Goal: Contribute content

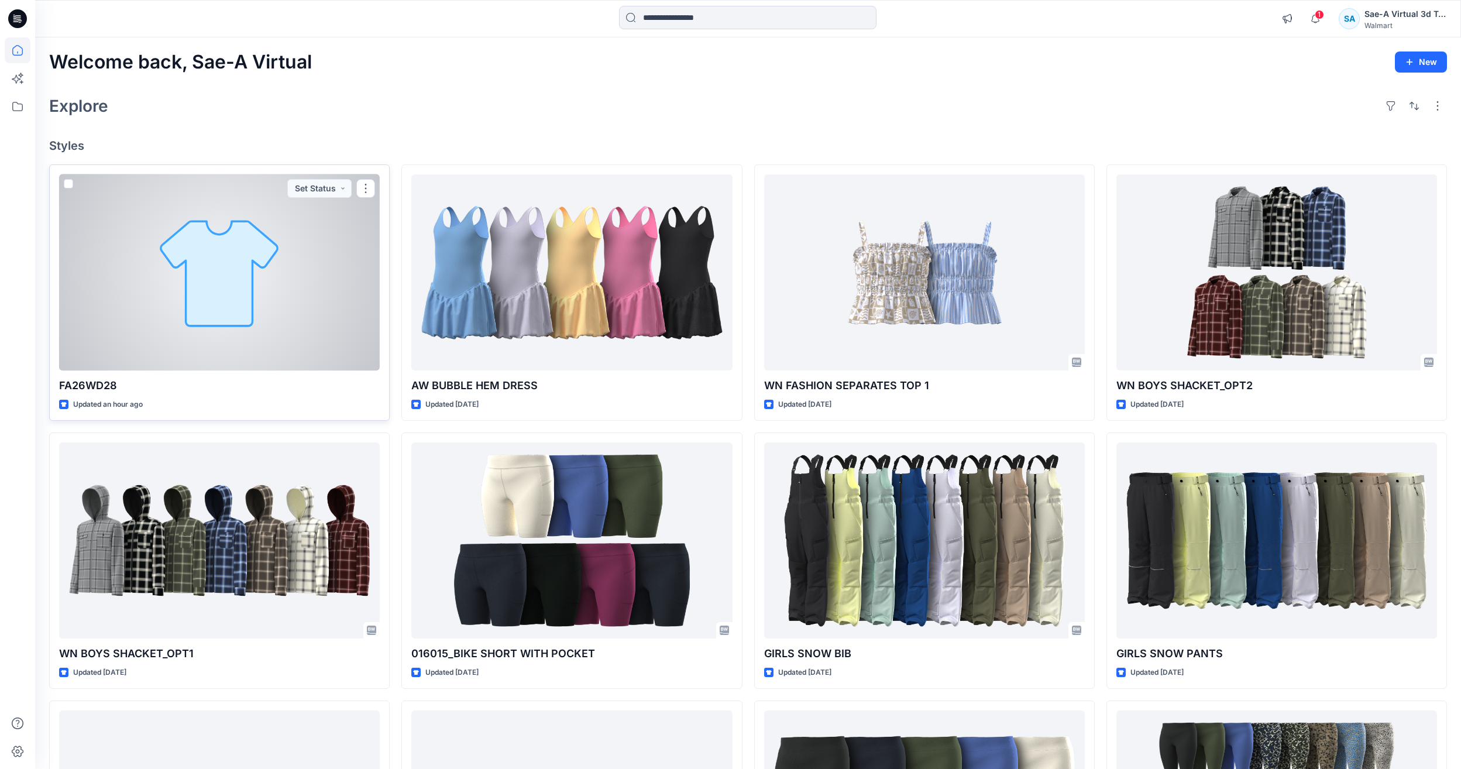
click at [122, 294] on div at bounding box center [219, 272] width 321 height 196
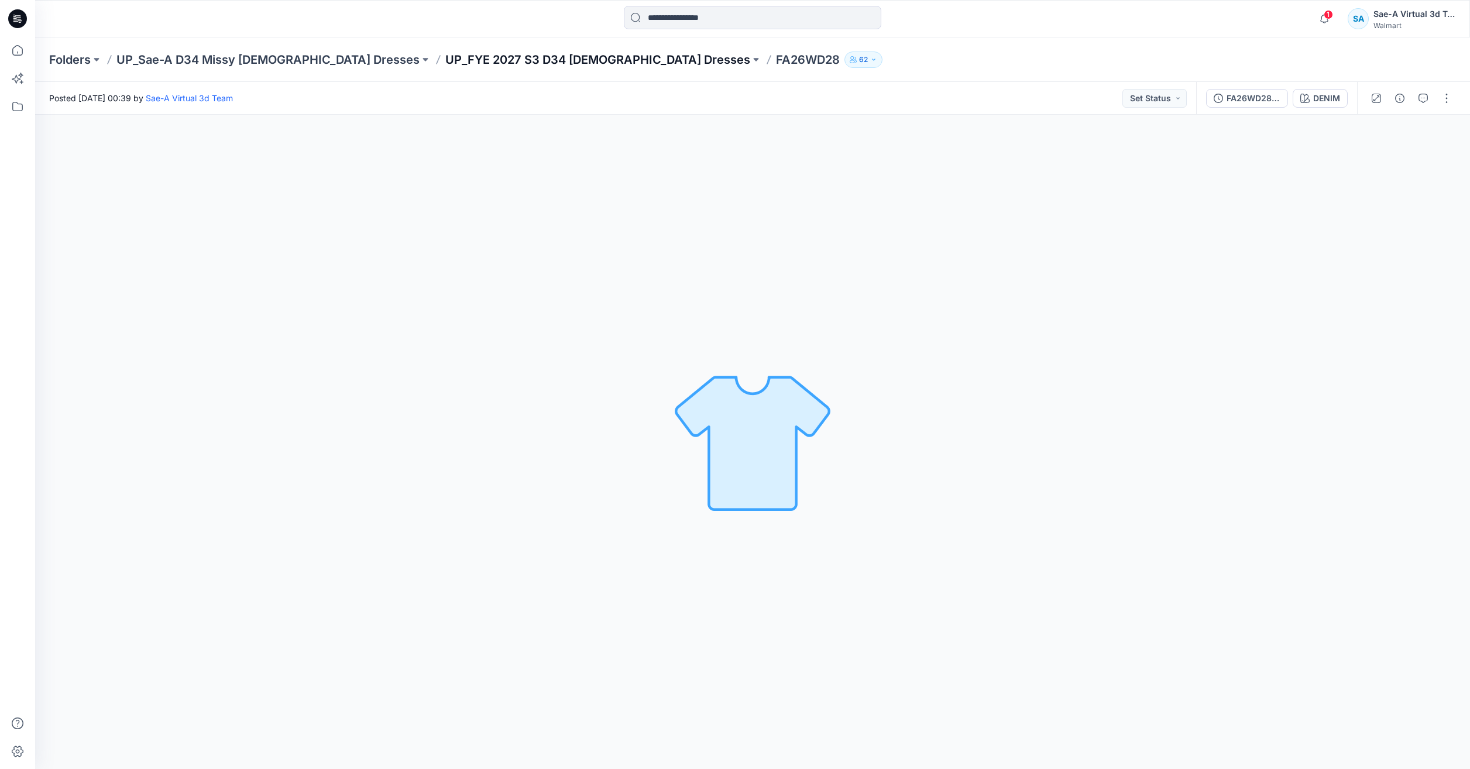
click at [449, 58] on p "UP_FYE 2027 S3 D34 [DEMOGRAPHIC_DATA] Dresses" at bounding box center [597, 59] width 305 height 16
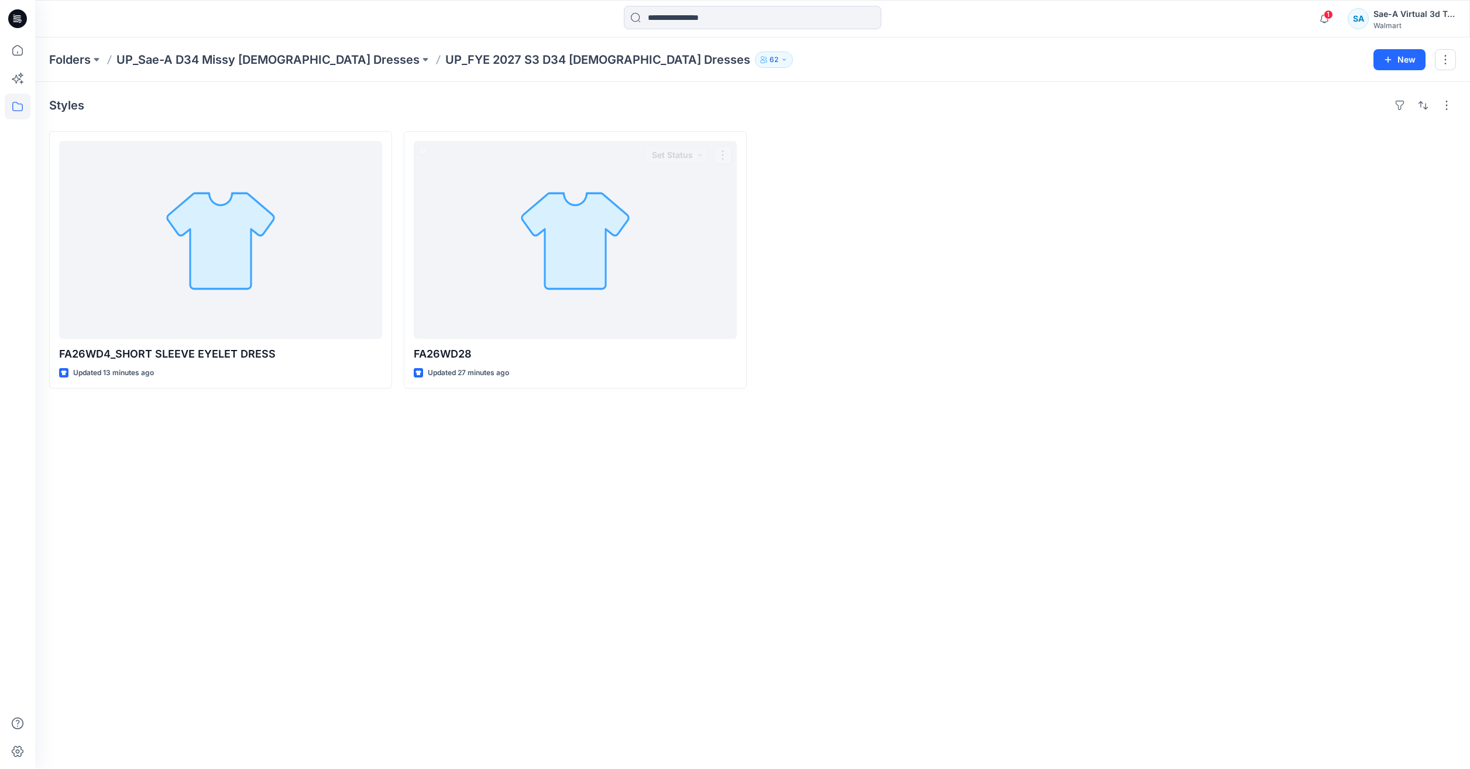
click at [946, 243] on div at bounding box center [929, 259] width 343 height 257
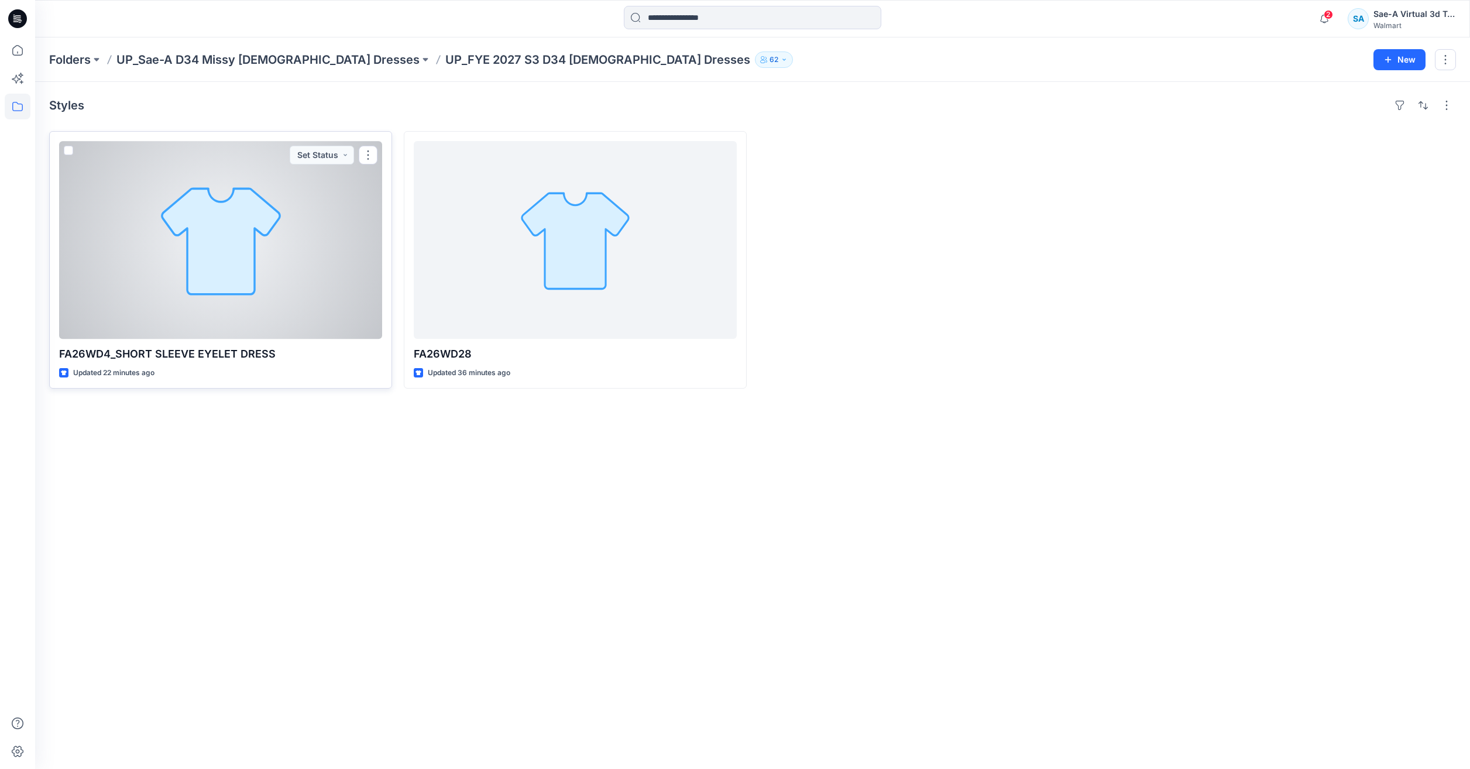
click at [225, 281] on div at bounding box center [220, 240] width 323 height 198
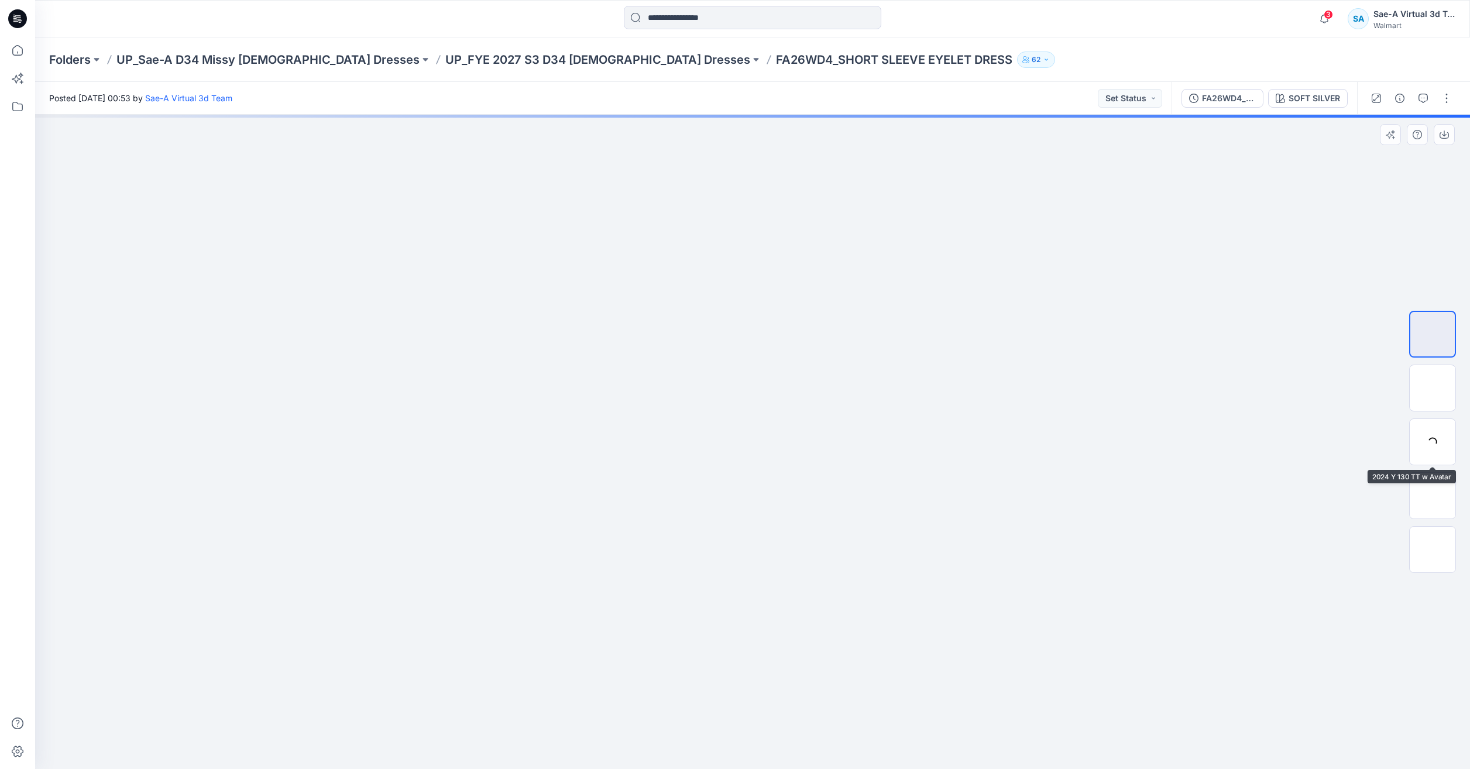
click at [1444, 417] on div at bounding box center [1432, 441] width 47 height 293
click at [1440, 429] on div at bounding box center [1432, 441] width 47 height 47
click at [776, 56] on p "FA26WD4_SHORT SLEEVE EYELET DRESS" at bounding box center [894, 59] width 236 height 16
copy p "FA26WD4_SHORT"
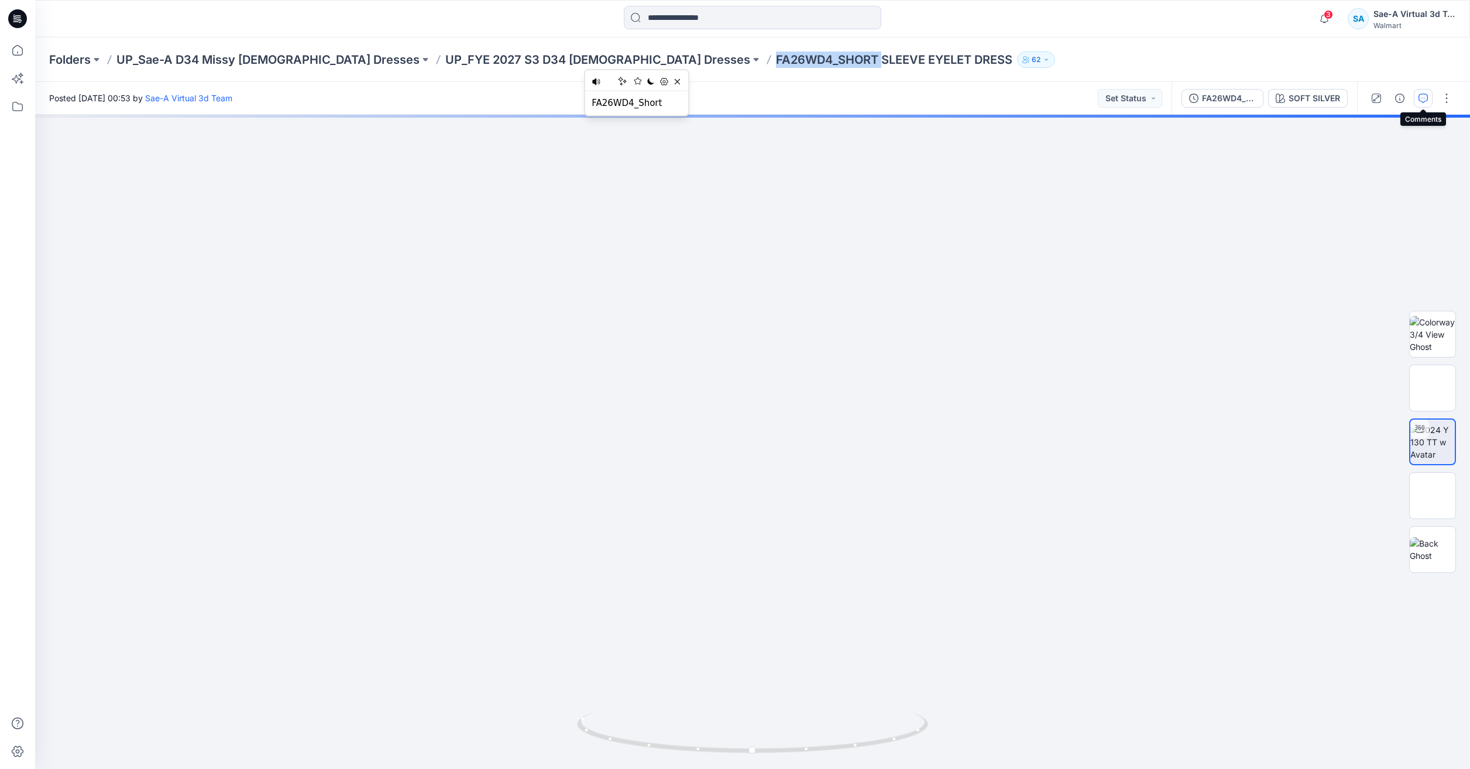
click at [1429, 92] on button "button" at bounding box center [1422, 98] width 19 height 19
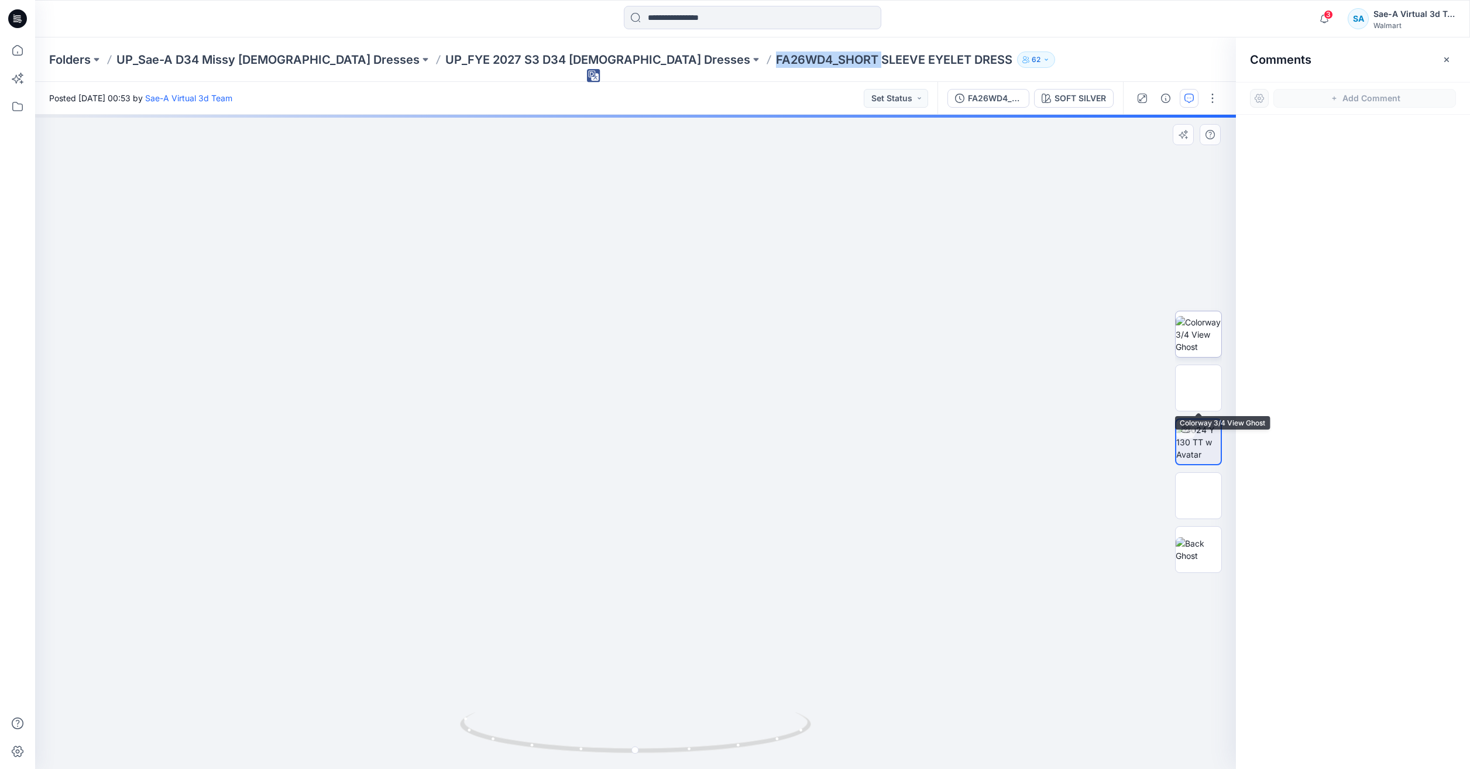
click at [1193, 332] on img at bounding box center [1198, 334] width 46 height 37
click at [1161, 91] on button "button" at bounding box center [1165, 98] width 19 height 19
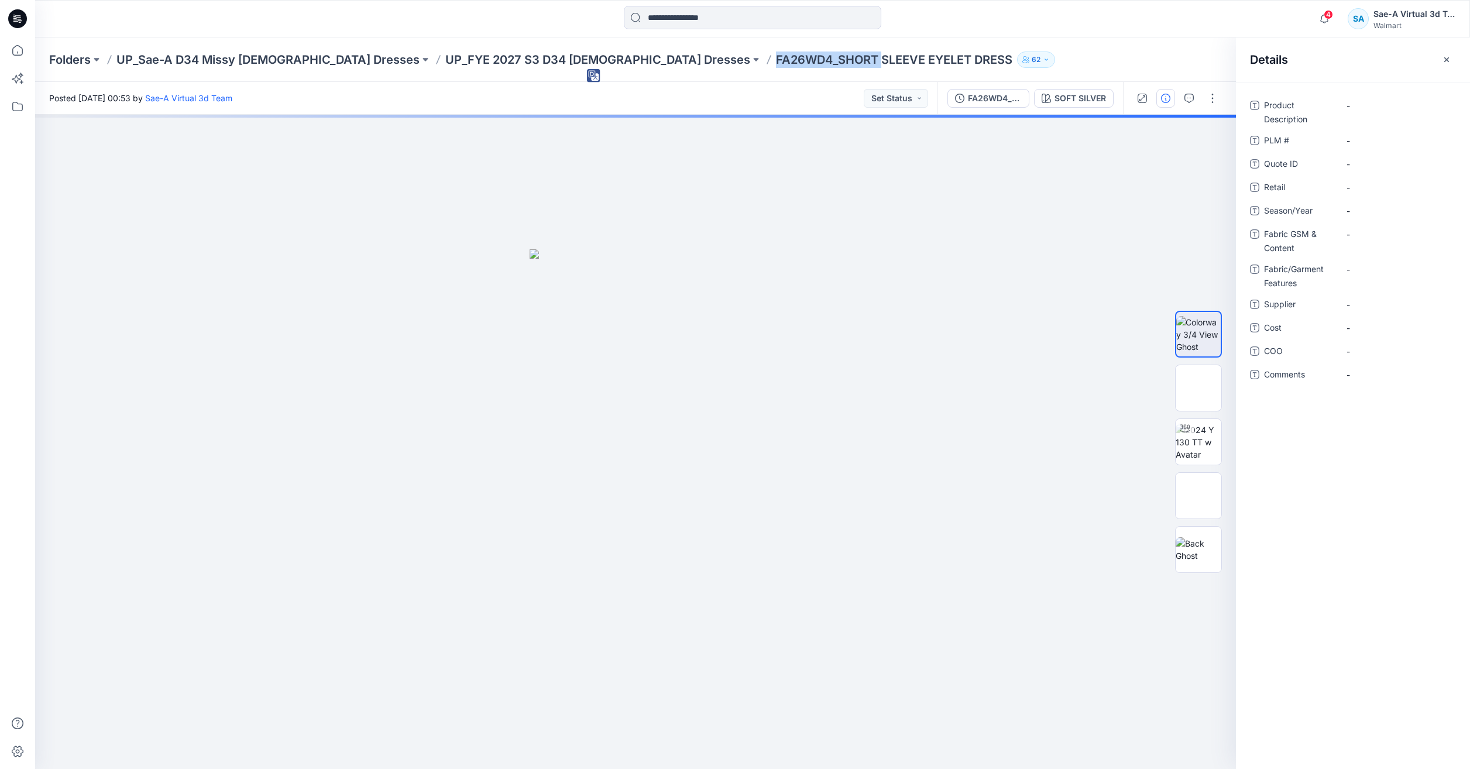
drag, startPoint x: 830, startPoint y: 57, endPoint x: 677, endPoint y: 57, distance: 152.7
click at [697, 58] on div "Folders UP_Sae-A D34 Missy Ladies Dresses UP_FYE 2027 S3 D34 Ladies Dresses FA2…" at bounding box center [706, 59] width 1315 height 16
click at [776, 57] on p "FA26WD4_SHORT SLEEVE EYELET DRESS" at bounding box center [894, 59] width 236 height 16
drag, startPoint x: 651, startPoint y: 59, endPoint x: 821, endPoint y: 53, distance: 169.8
click at [824, 52] on p "FA26WD4_SHORT SLEEVE EYELET DRESS" at bounding box center [894, 59] width 236 height 16
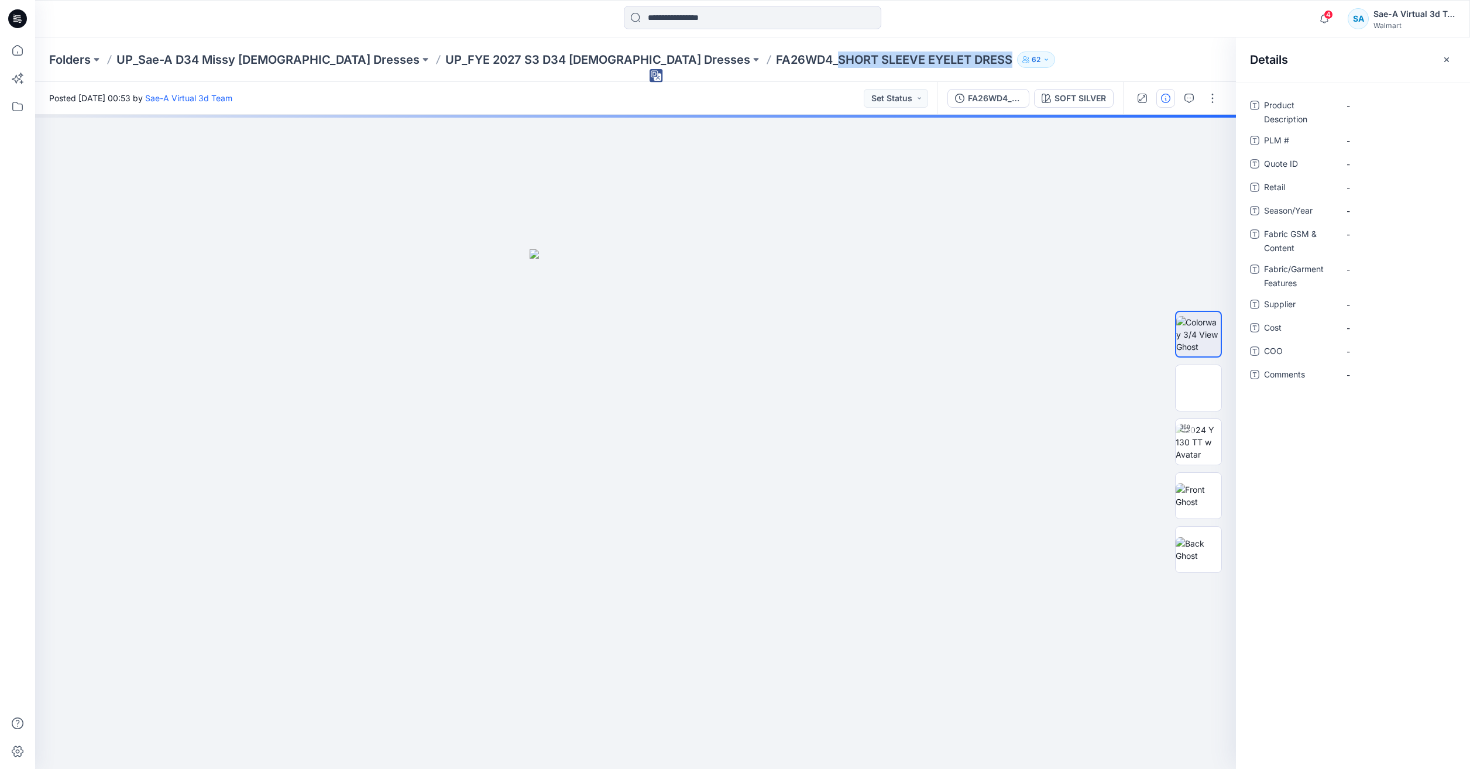
copy p "SHORT SLEEVE EYELET DRESS"
click at [1399, 101] on Description "-" at bounding box center [1397, 105] width 102 height 12
type textarea "**********"
drag, startPoint x: 645, startPoint y: 61, endPoint x: 589, endPoint y: 62, distance: 56.2
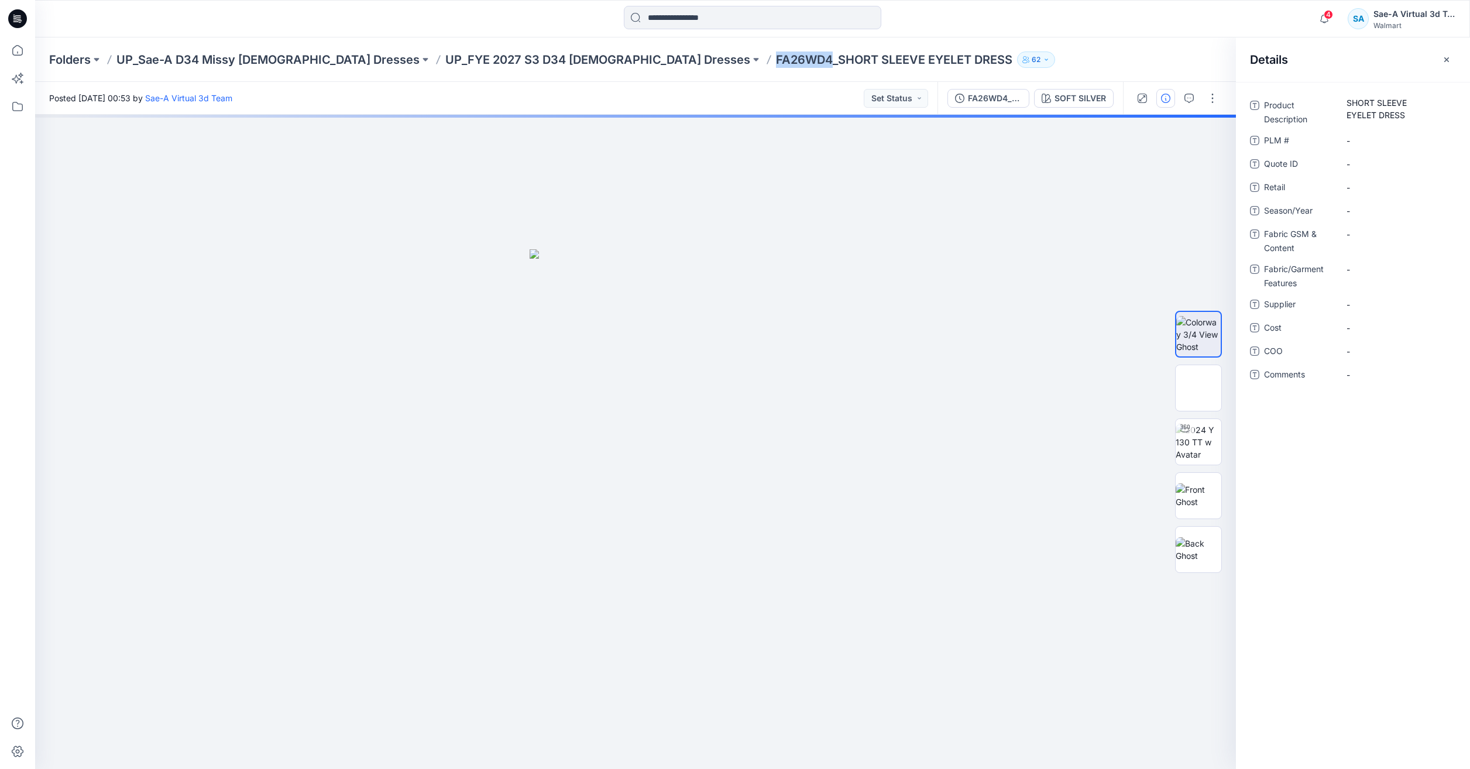
click at [776, 62] on p "FA26WD4_SHORT SLEEVE EYELET DRESS" at bounding box center [894, 59] width 236 height 16
copy p "FA26WD4"
click at [1383, 142] on \ "-" at bounding box center [1397, 141] width 102 height 12
click at [1360, 205] on span "-" at bounding box center [1397, 211] width 102 height 12
type textarea "*****"
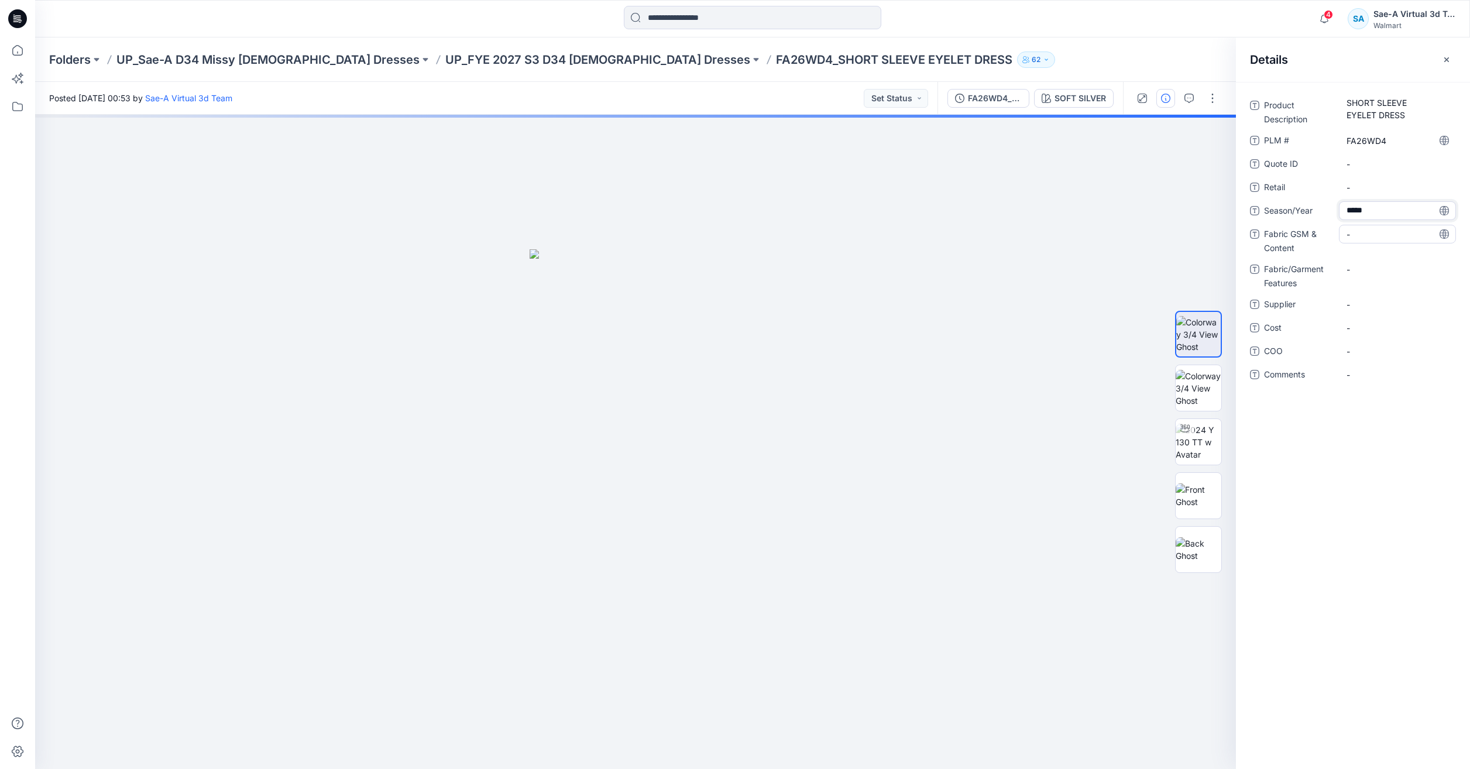
click at [1357, 238] on Content "-" at bounding box center [1397, 234] width 102 height 12
click at [1382, 232] on Content "-" at bounding box center [1397, 234] width 102 height 12
type textarea "**********"
click at [1380, 269] on Features "-" at bounding box center [1397, 269] width 102 height 12
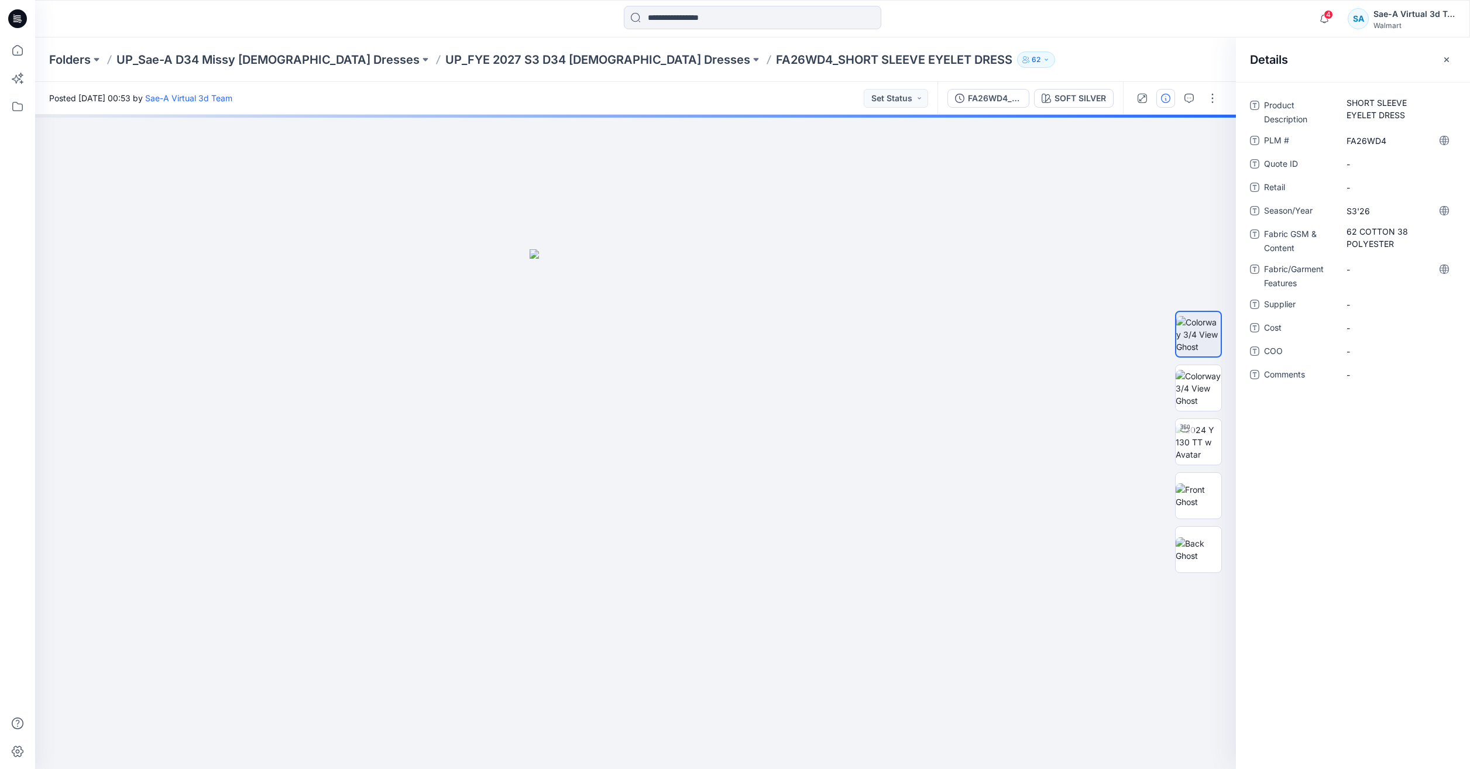
click at [1374, 259] on div "Product Description SHORT SLEEVE EYELET DRESS PLM # FA26WD4 Quote ID - Retail -…" at bounding box center [1353, 247] width 206 height 302
click at [1369, 268] on Features "-" at bounding box center [1397, 269] width 102 height 12
type textarea "**********"
click at [1375, 301] on span "-" at bounding box center [1397, 304] width 102 height 12
type textarea "****"
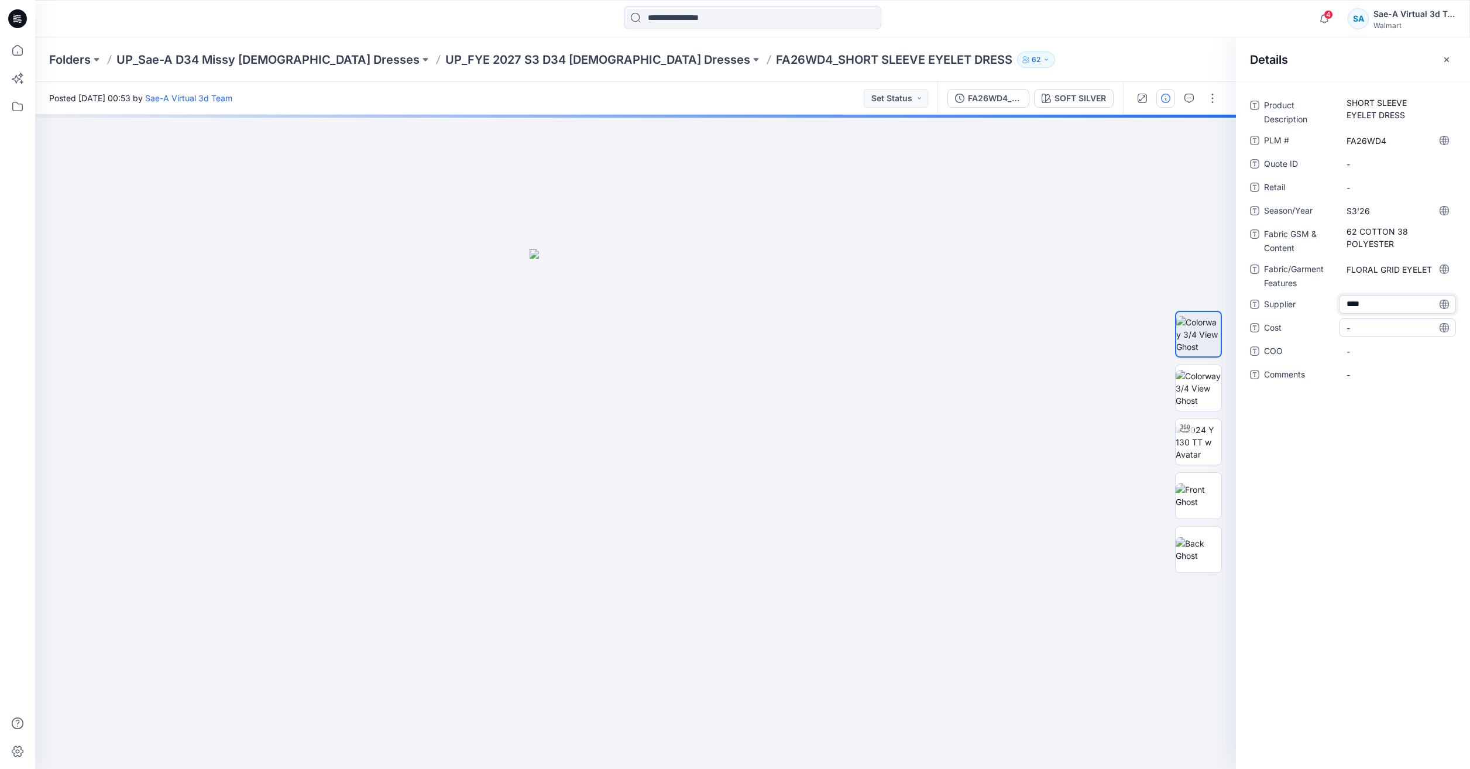
click at [1371, 326] on span "-" at bounding box center [1397, 328] width 102 height 12
type textarea "***"
click at [1191, 96] on icon "button" at bounding box center [1188, 98] width 9 height 9
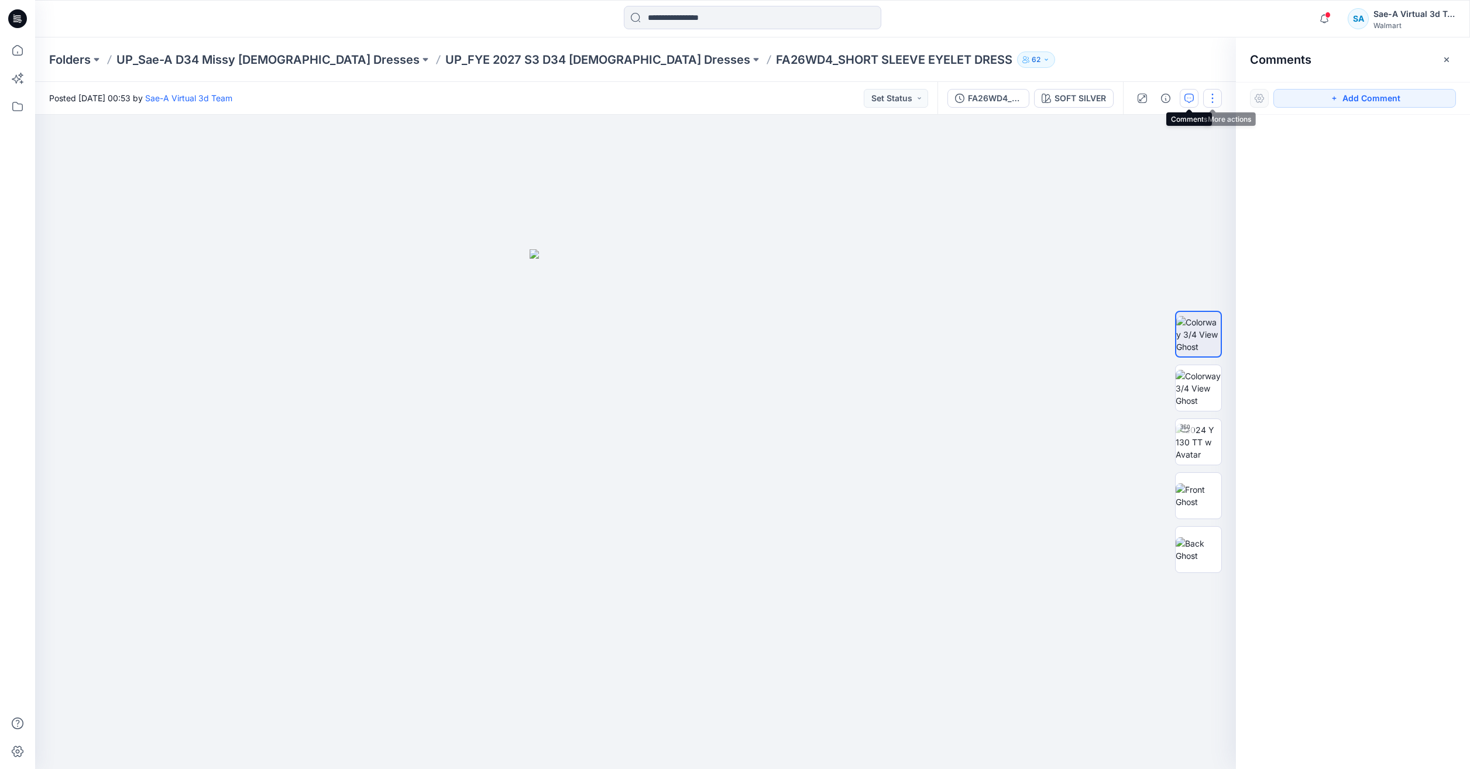
click at [1205, 98] on button "button" at bounding box center [1212, 98] width 19 height 19
click at [1309, 96] on button "Add Comment" at bounding box center [1364, 98] width 183 height 19
click at [763, 187] on div "1" at bounding box center [635, 442] width 1200 height 654
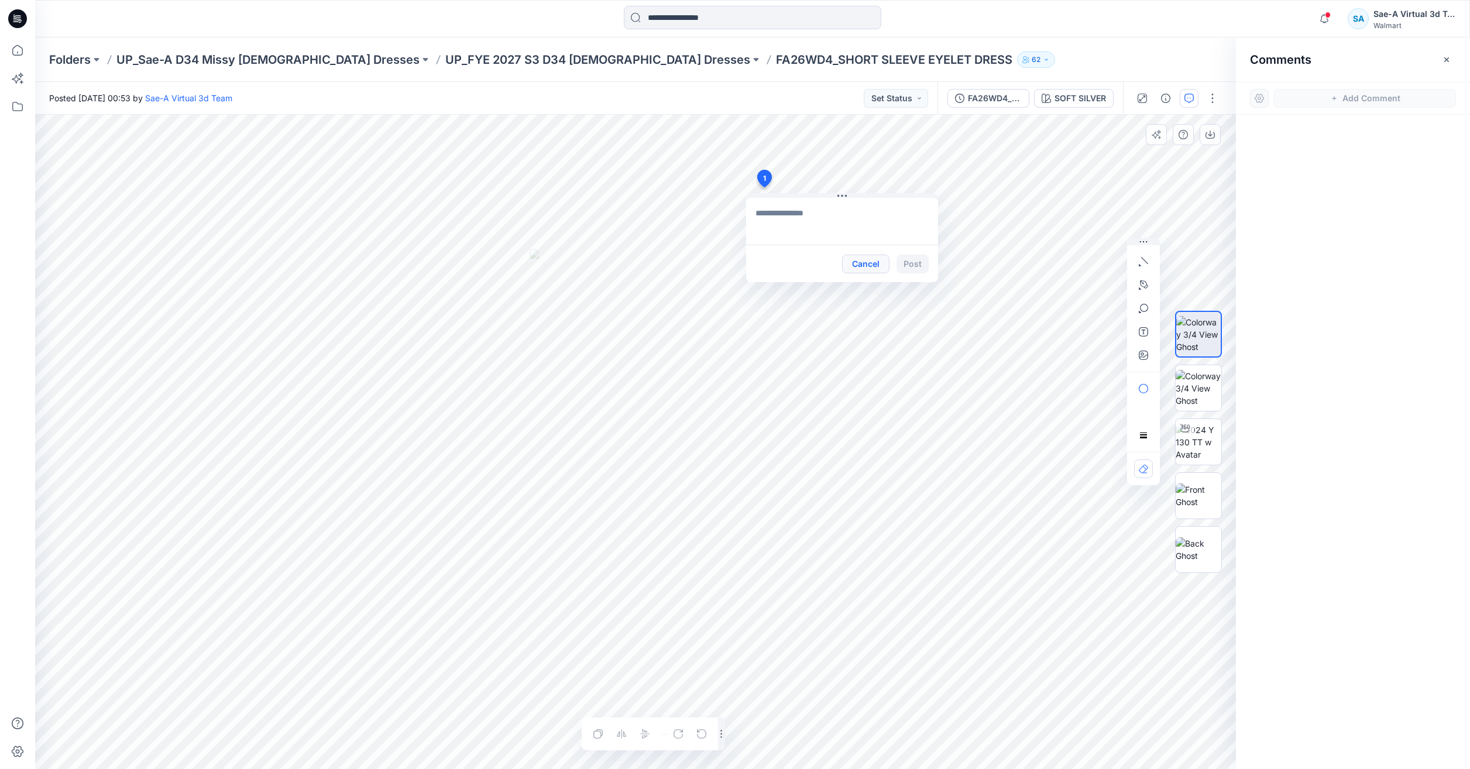
type textarea "**********"
click at [913, 267] on button "Post" at bounding box center [912, 263] width 32 height 19
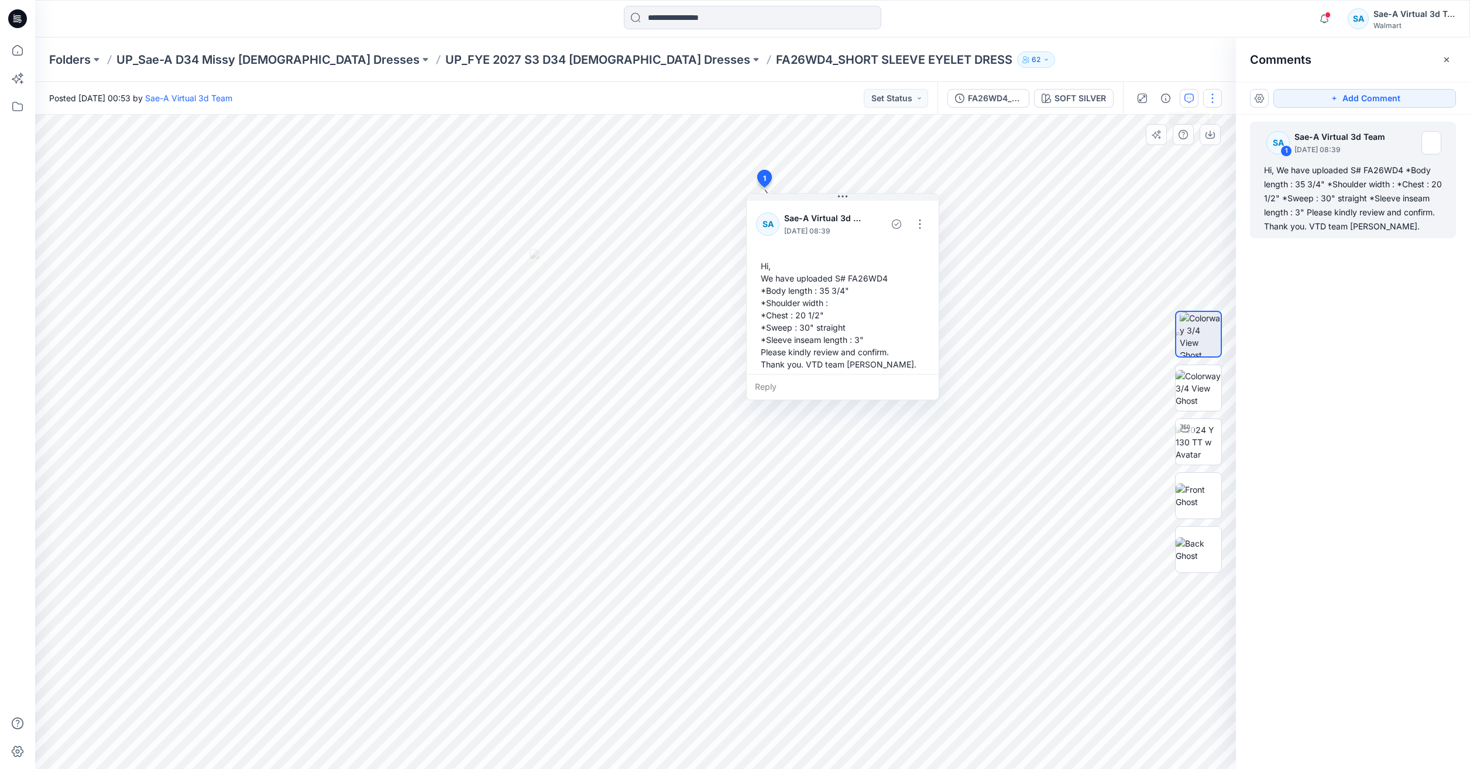
click at [1210, 91] on button "button" at bounding box center [1212, 98] width 19 height 19
click at [1134, 154] on p "Edit" at bounding box center [1137, 158] width 15 height 12
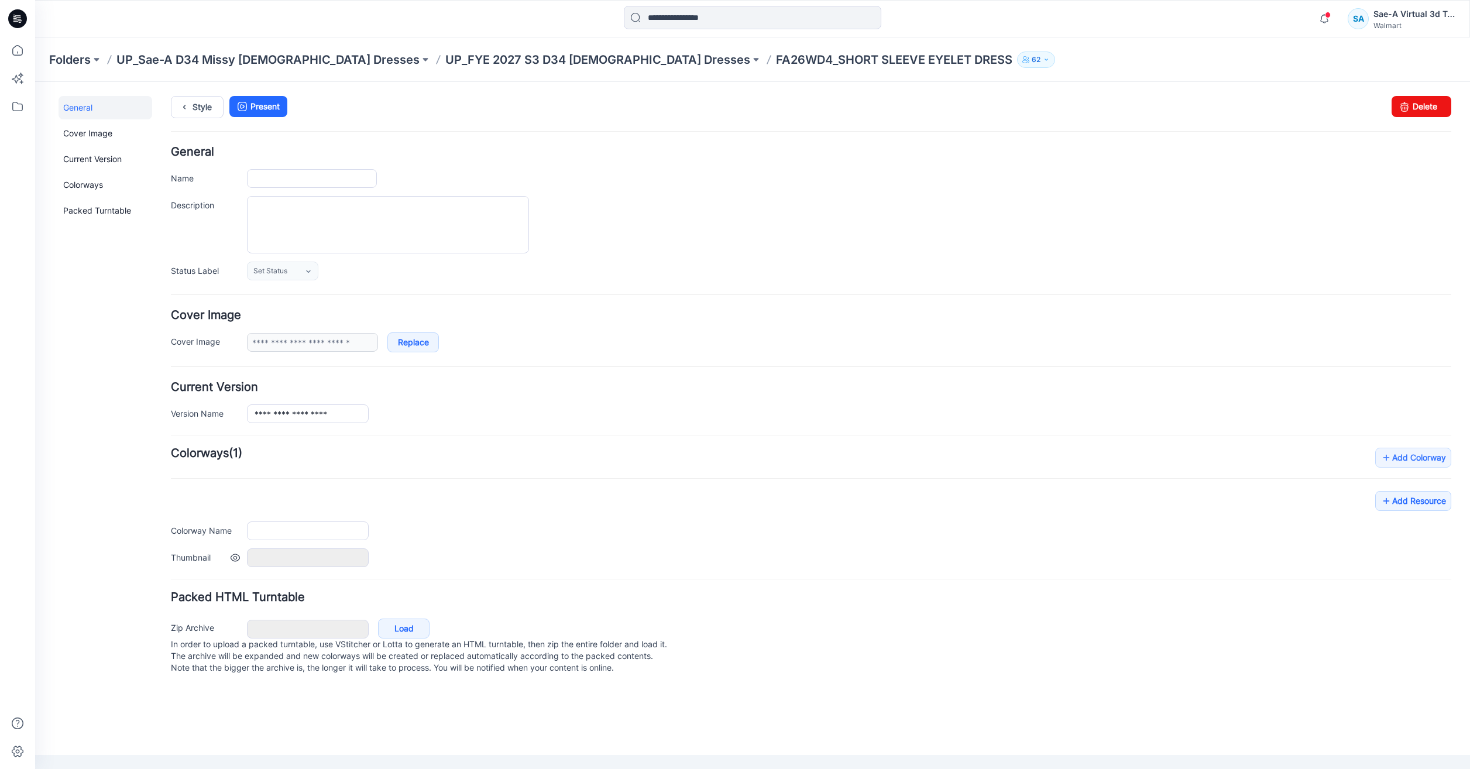
type input "**********"
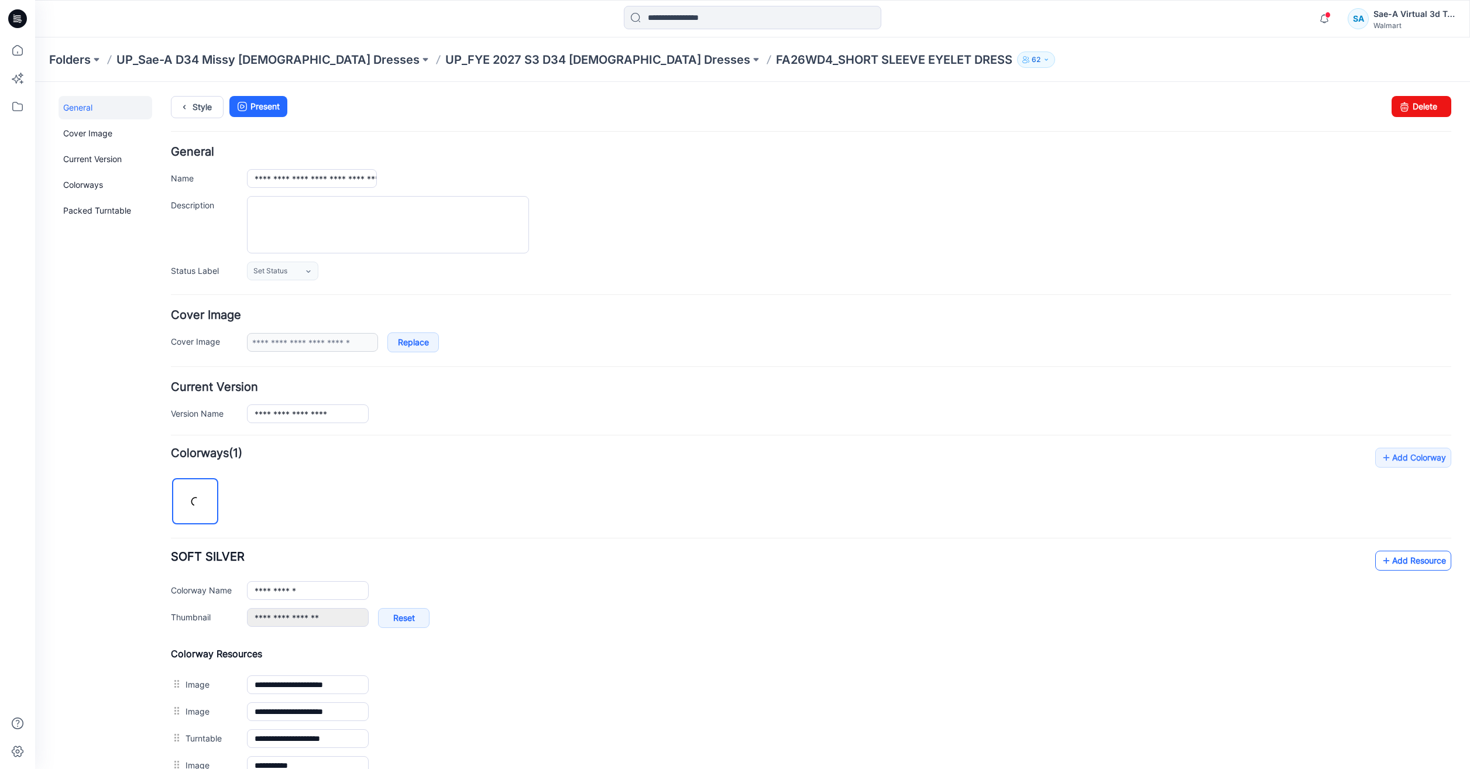
click at [1382, 554] on icon at bounding box center [1386, 560] width 12 height 19
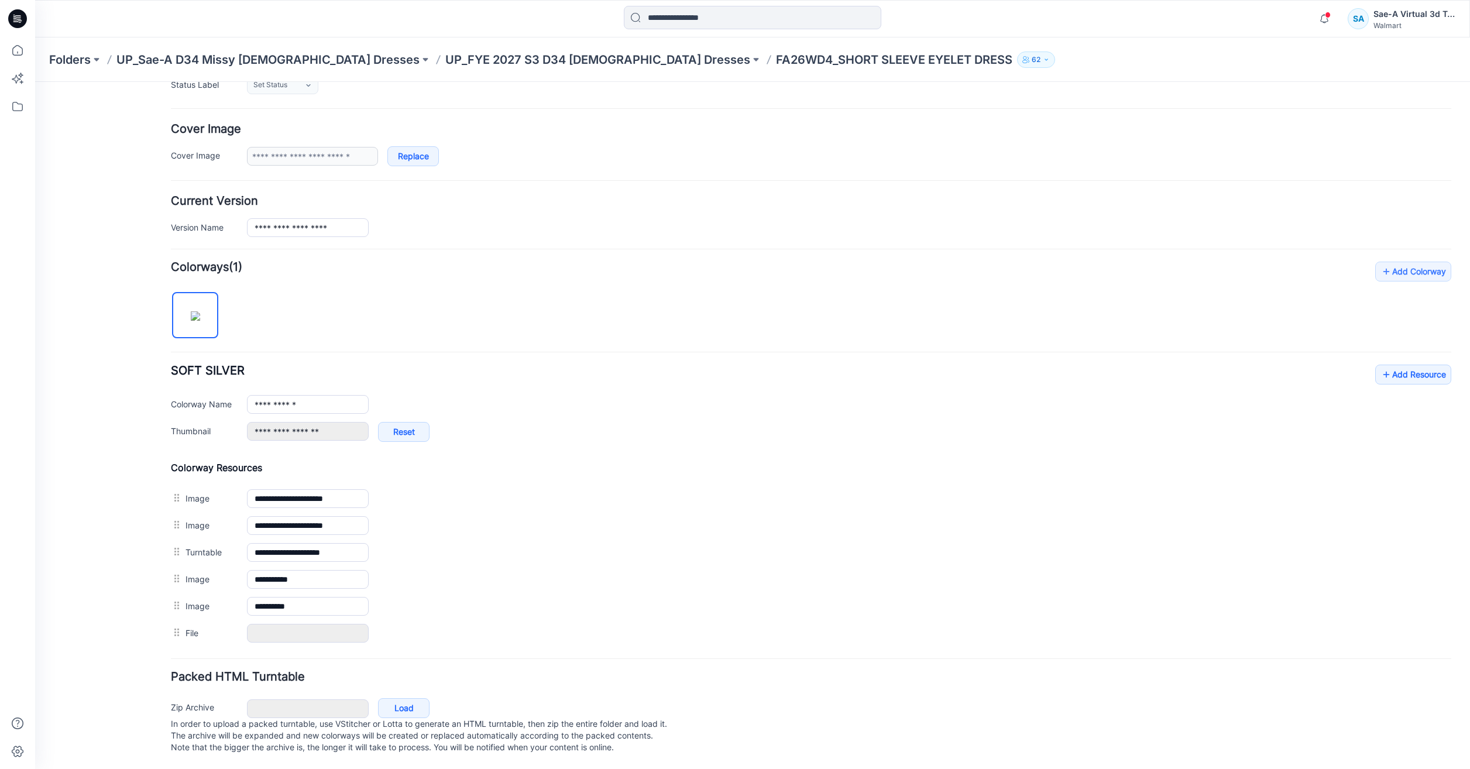
scroll to position [171, 0]
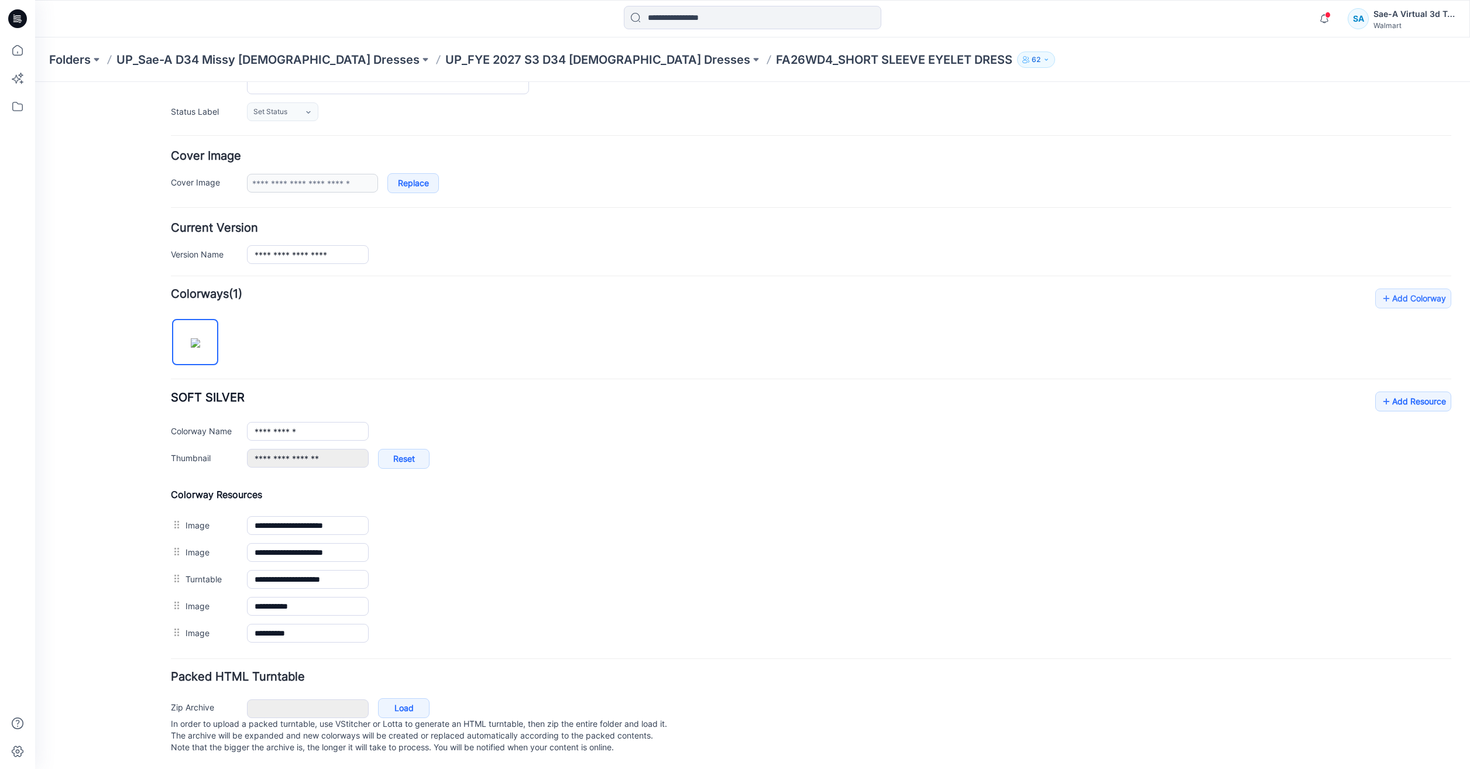
click at [1457, 397] on div "**********" at bounding box center [752, 346] width 1434 height 846
click at [1441, 397] on link "Add Resource" at bounding box center [1413, 401] width 76 height 20
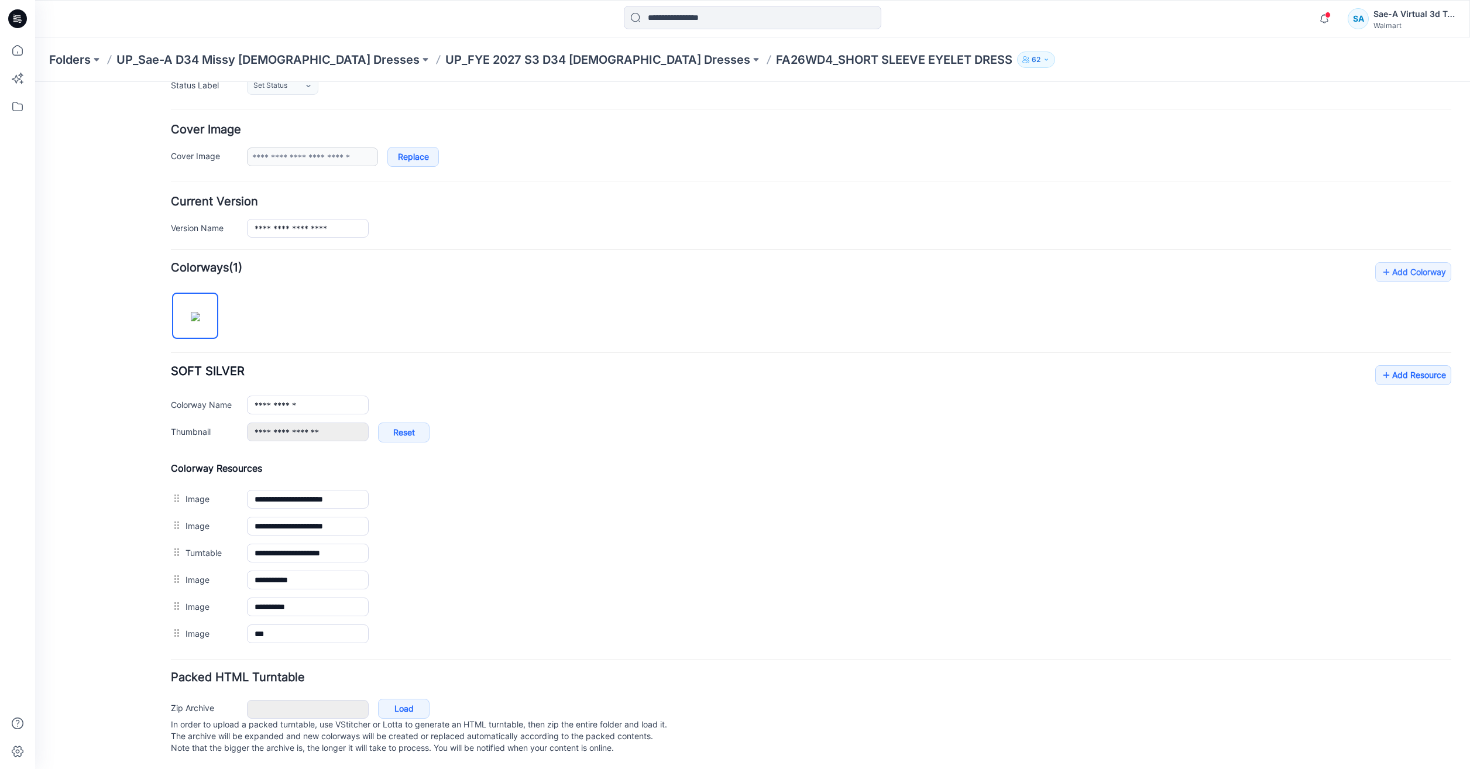
scroll to position [198, 0]
click at [1380, 365] on icon at bounding box center [1386, 374] width 12 height 19
click at [1386, 367] on link "Add Resource" at bounding box center [1413, 374] width 76 height 20
click at [1386, 364] on link "Add Resource" at bounding box center [1413, 374] width 76 height 20
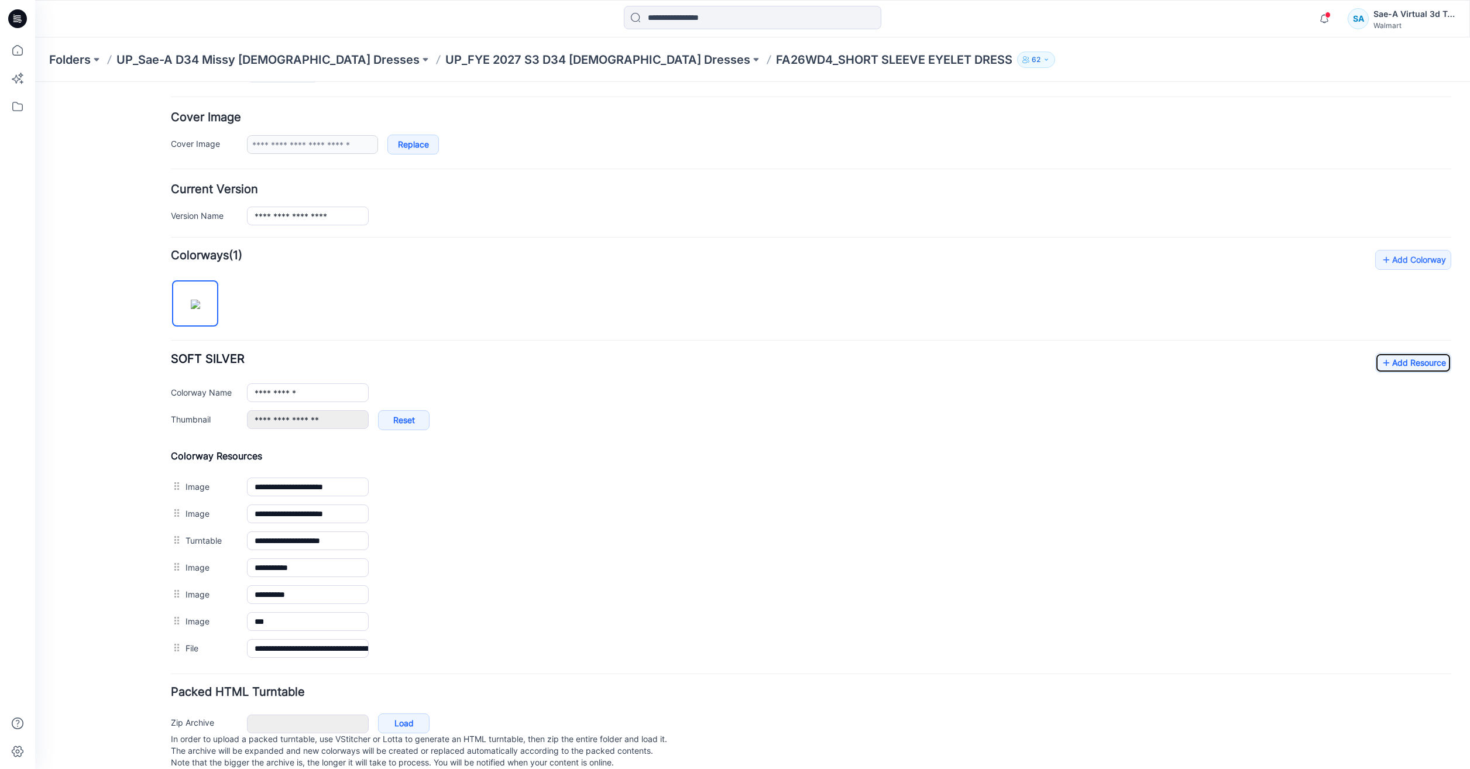
scroll to position [0, 0]
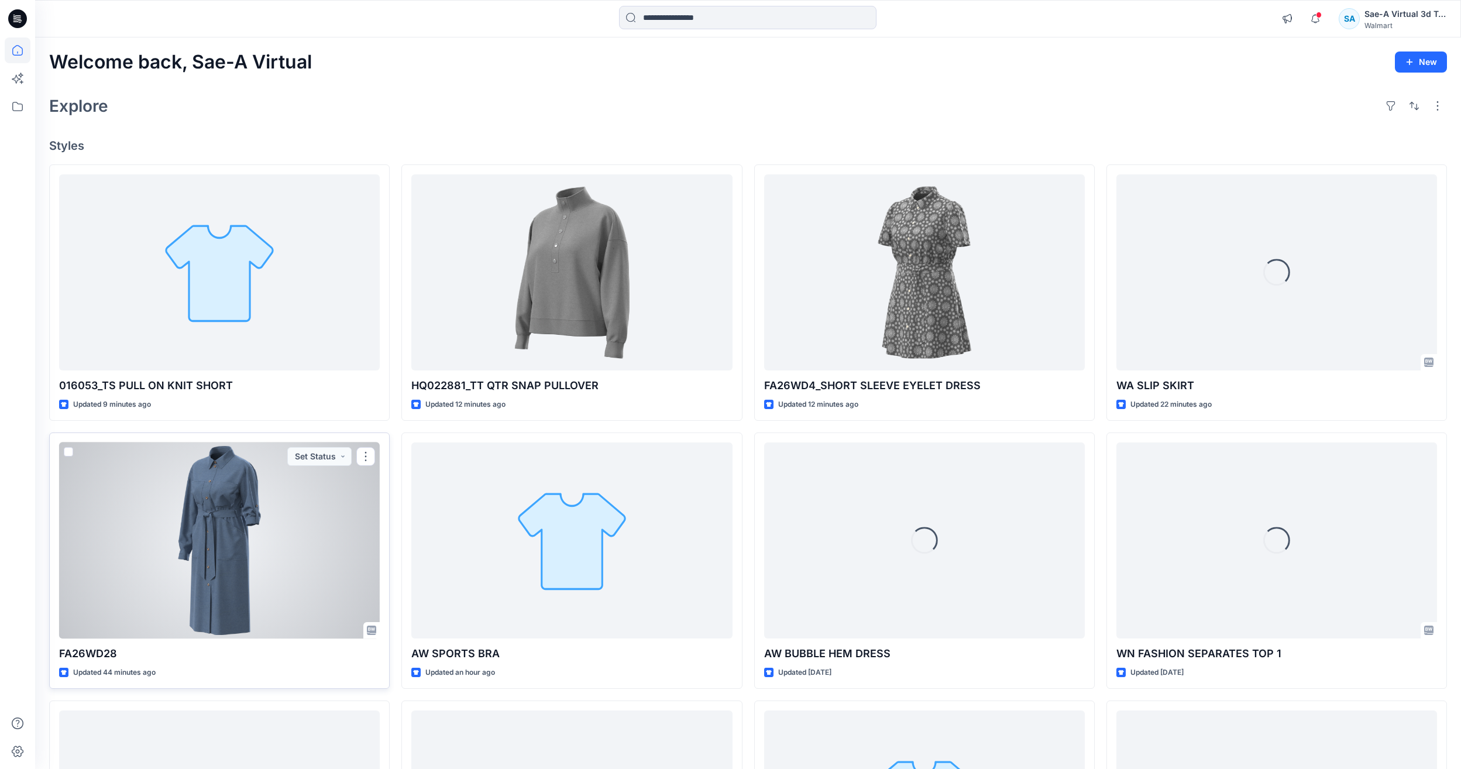
click at [147, 584] on div at bounding box center [219, 540] width 321 height 196
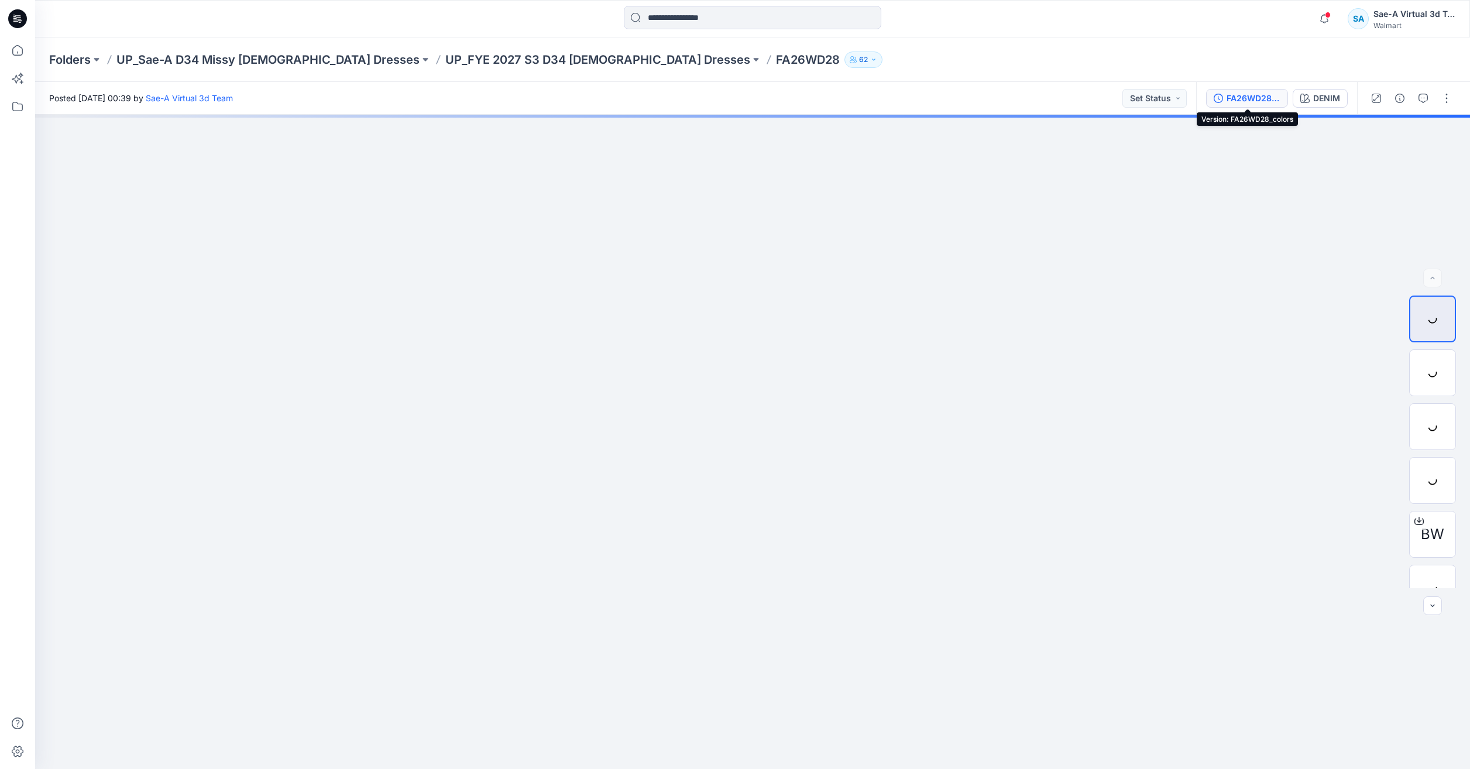
click at [1246, 95] on div "FA26WD28_colors" at bounding box center [1253, 98] width 54 height 13
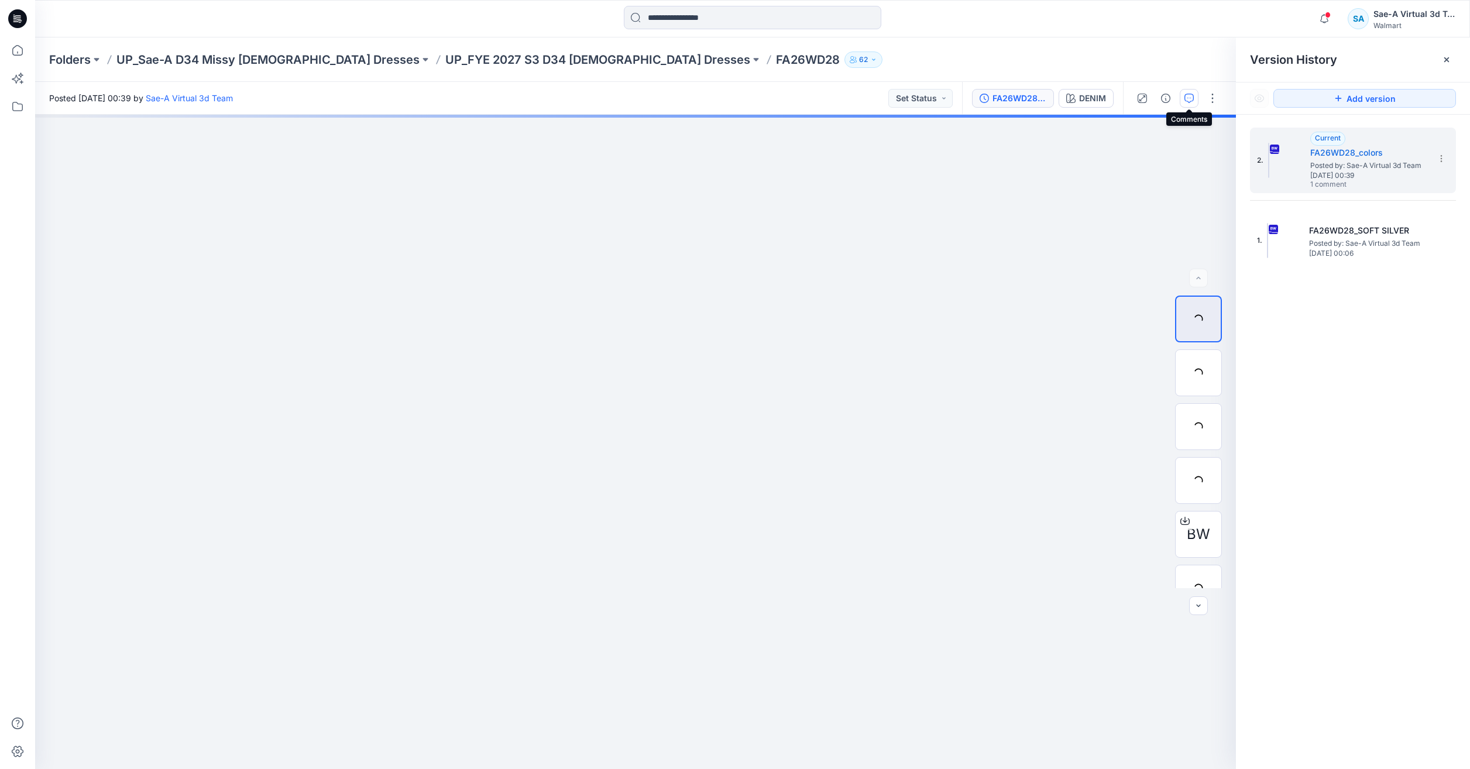
click at [1192, 97] on icon "button" at bounding box center [1188, 98] width 9 height 9
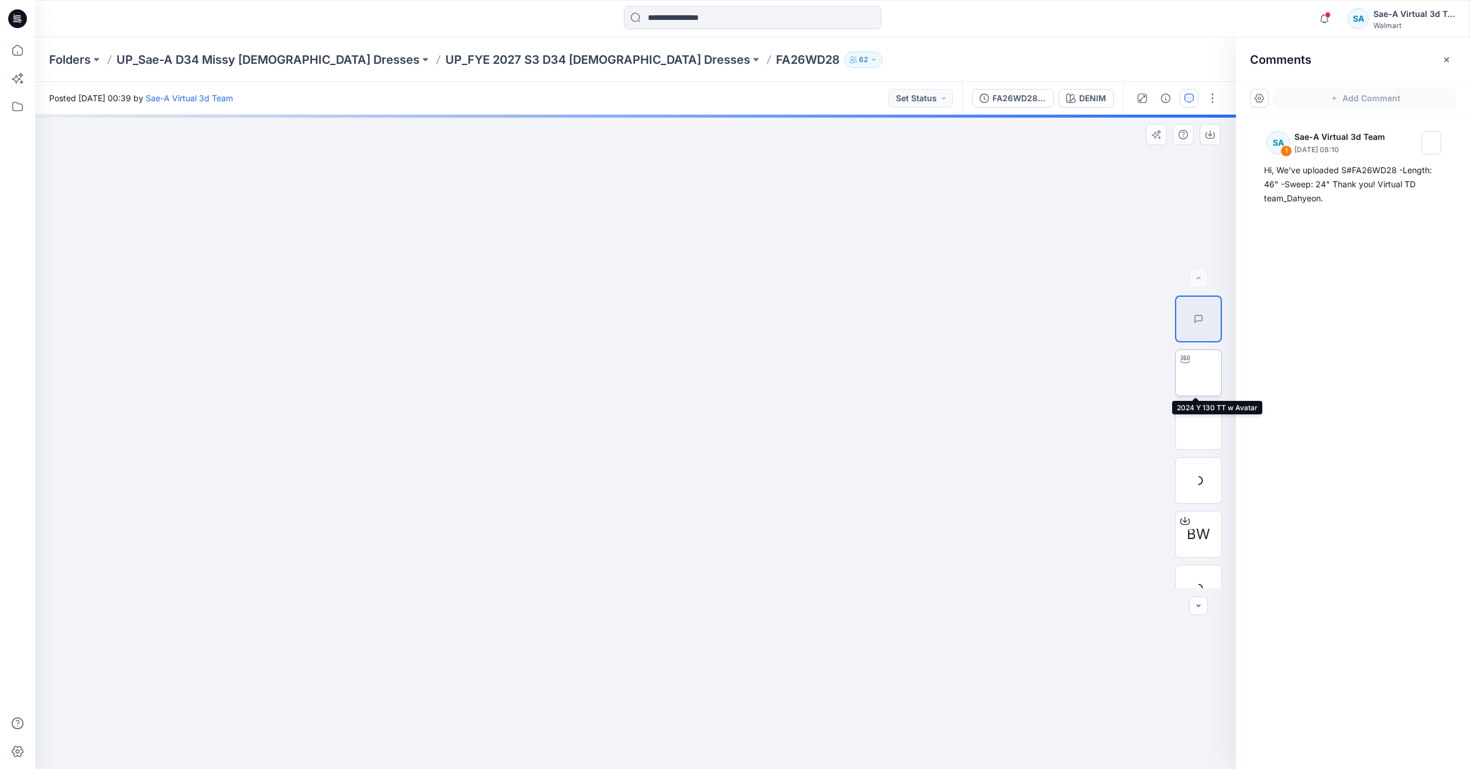
click at [1198, 373] on img at bounding box center [1198, 373] width 0 height 0
click at [1198, 426] on img at bounding box center [1198, 426] width 0 height 0
click at [1198, 480] on img at bounding box center [1198, 480] width 0 height 0
click at [445, 53] on p "UP_FYE 2027 S3 D34 Ladies Dresses" at bounding box center [597, 59] width 305 height 16
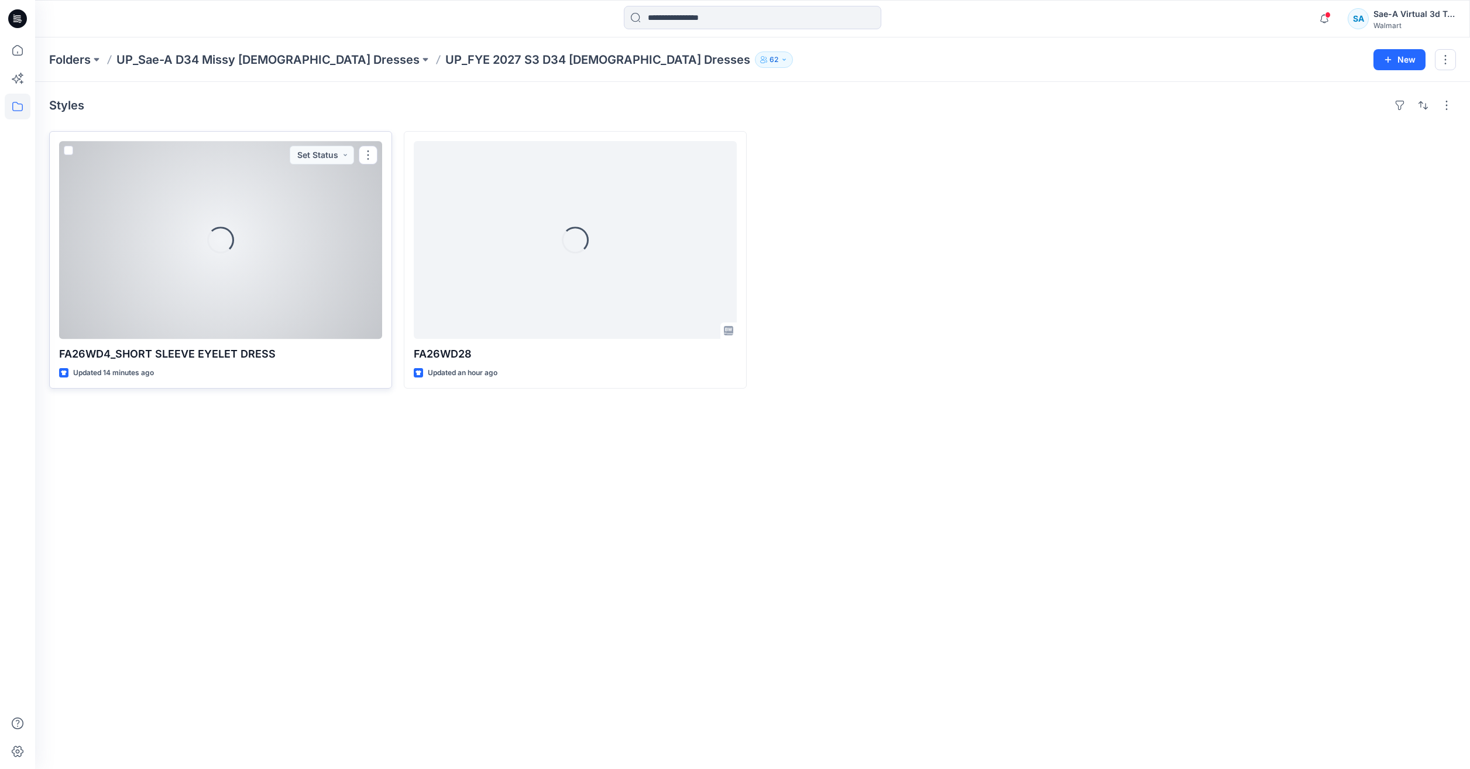
click at [266, 305] on div "Loading..." at bounding box center [220, 240] width 323 height 198
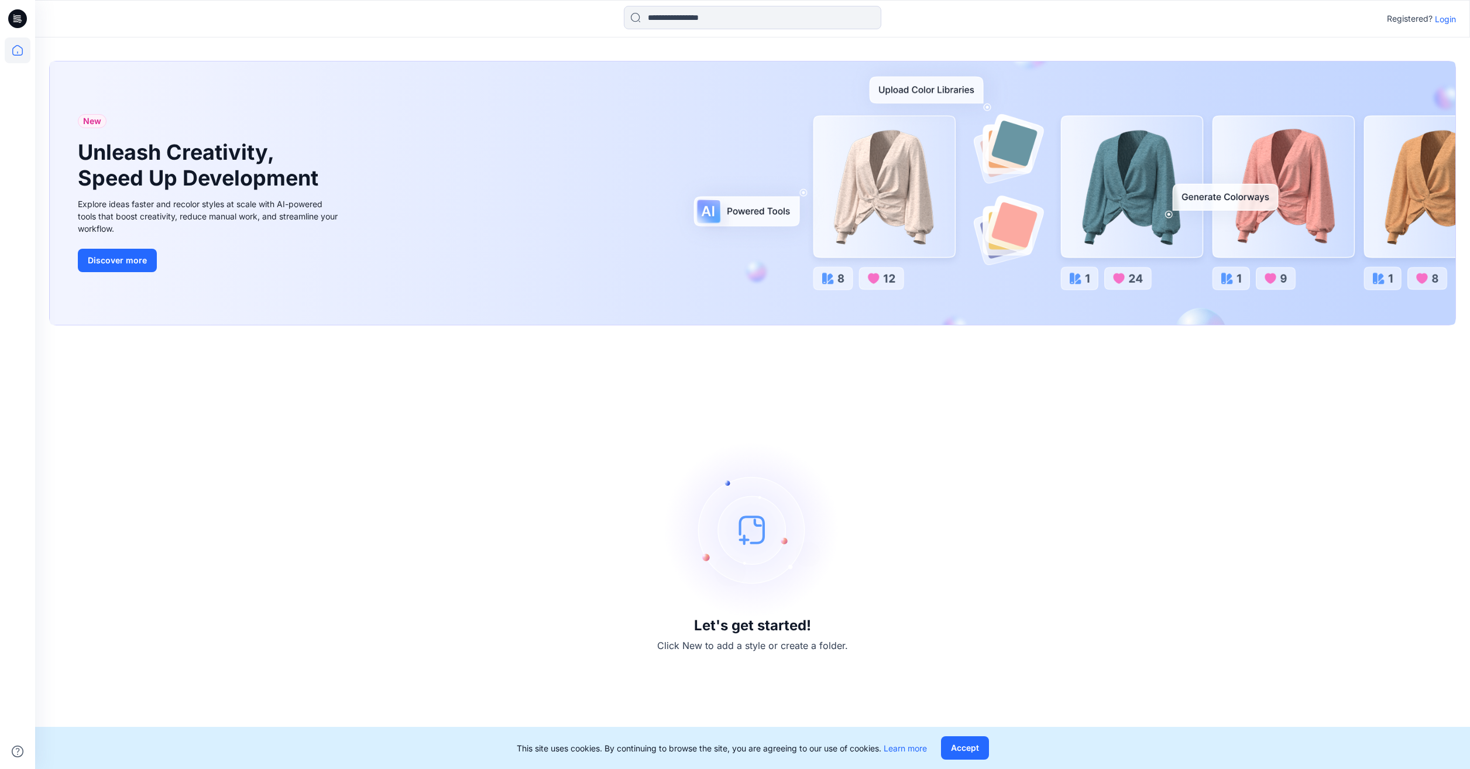
click at [1446, 15] on p "Login" at bounding box center [1444, 19] width 21 height 12
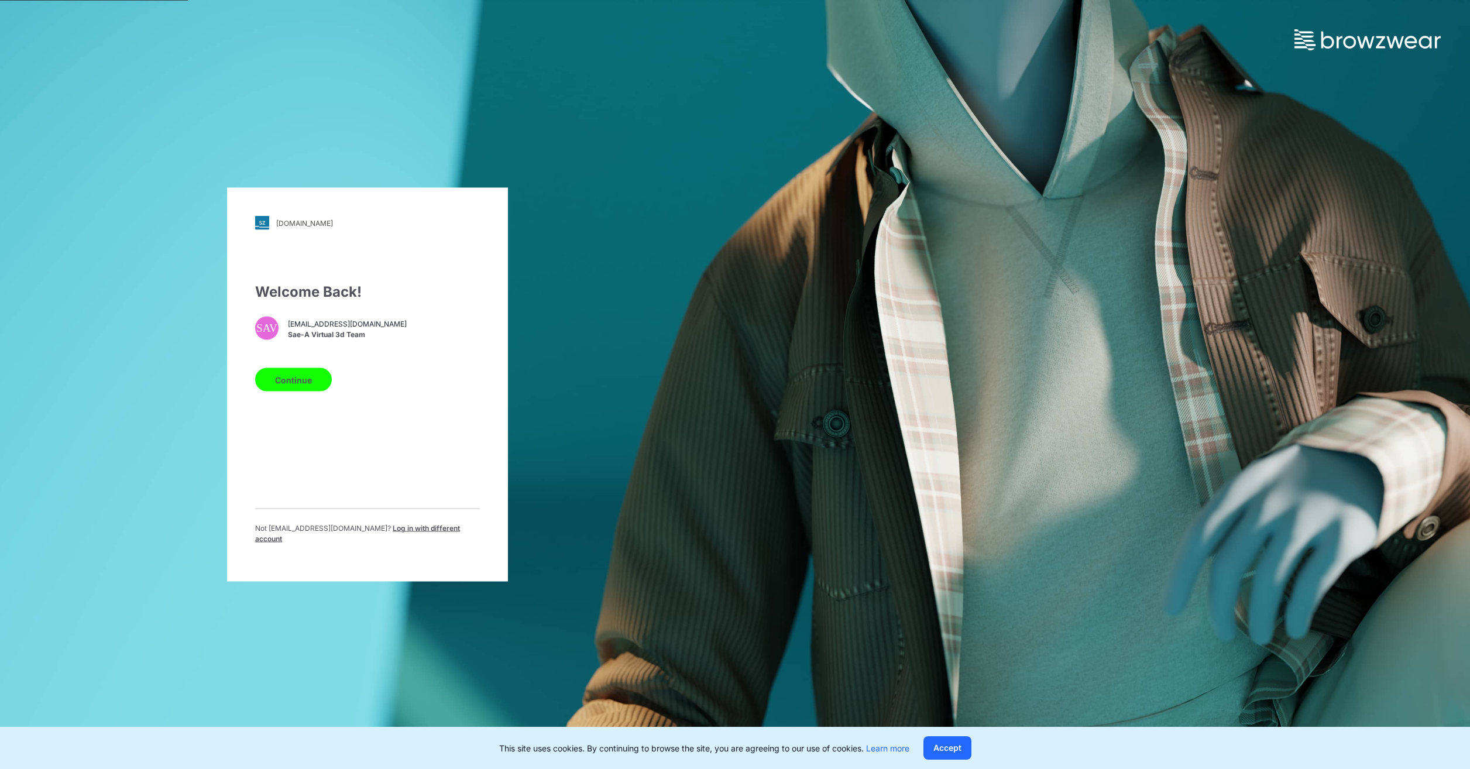
click at [287, 391] on button "Continue" at bounding box center [293, 379] width 77 height 23
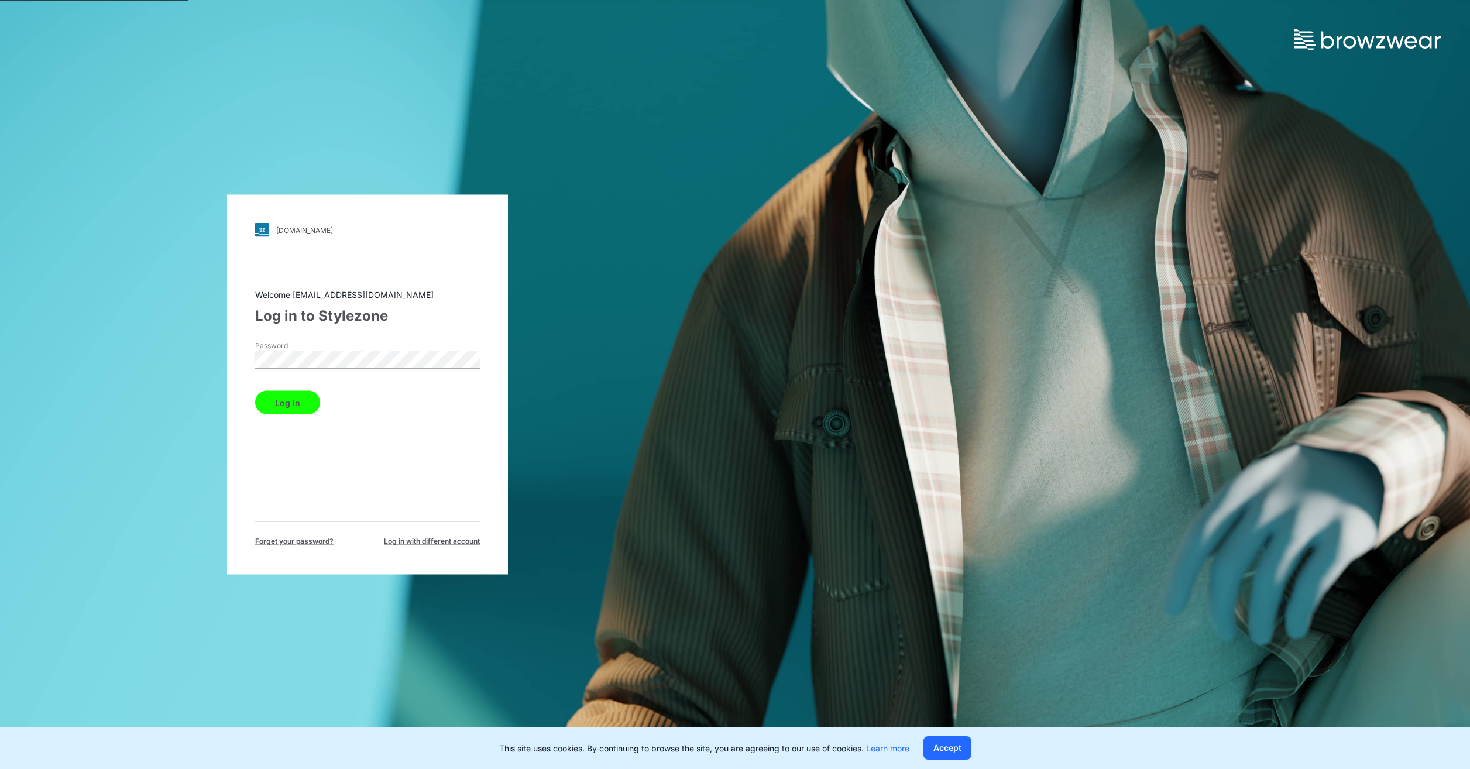
click at [284, 400] on button "Log in" at bounding box center [287, 402] width 65 height 23
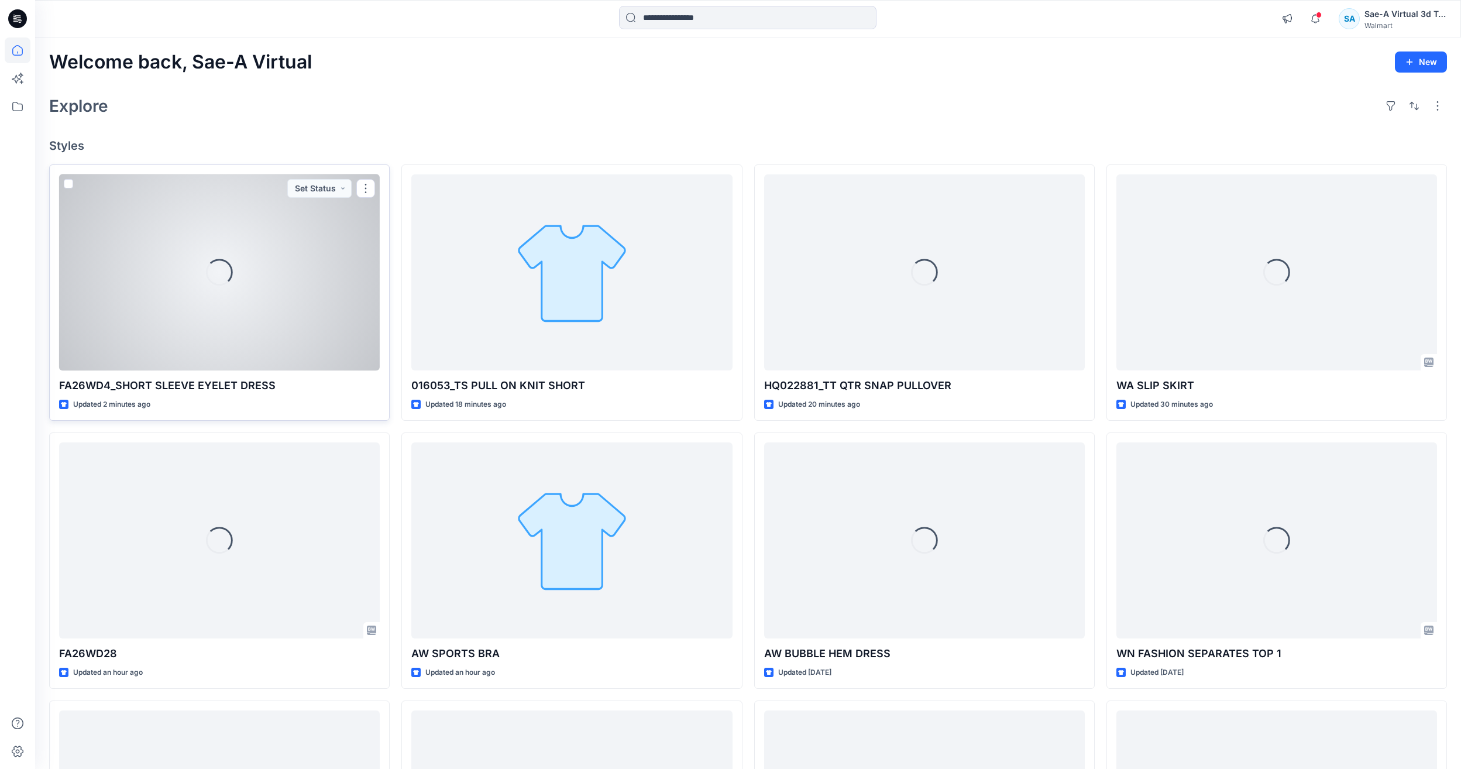
click at [196, 313] on div "Loading..." at bounding box center [219, 272] width 321 height 196
